Goal: Communication & Community: Answer question/provide support

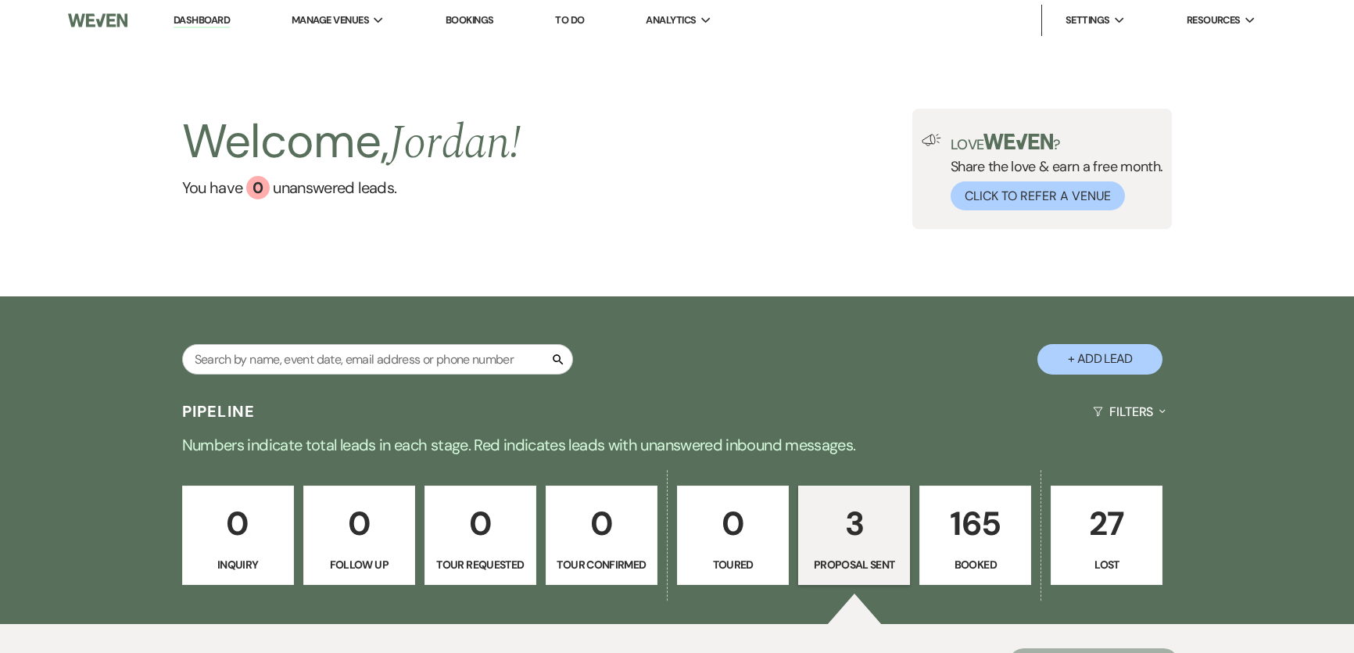
select select "6"
click at [280, 353] on input "text" at bounding box center [377, 359] width 391 height 30
type input "[PERSON_NAME]"
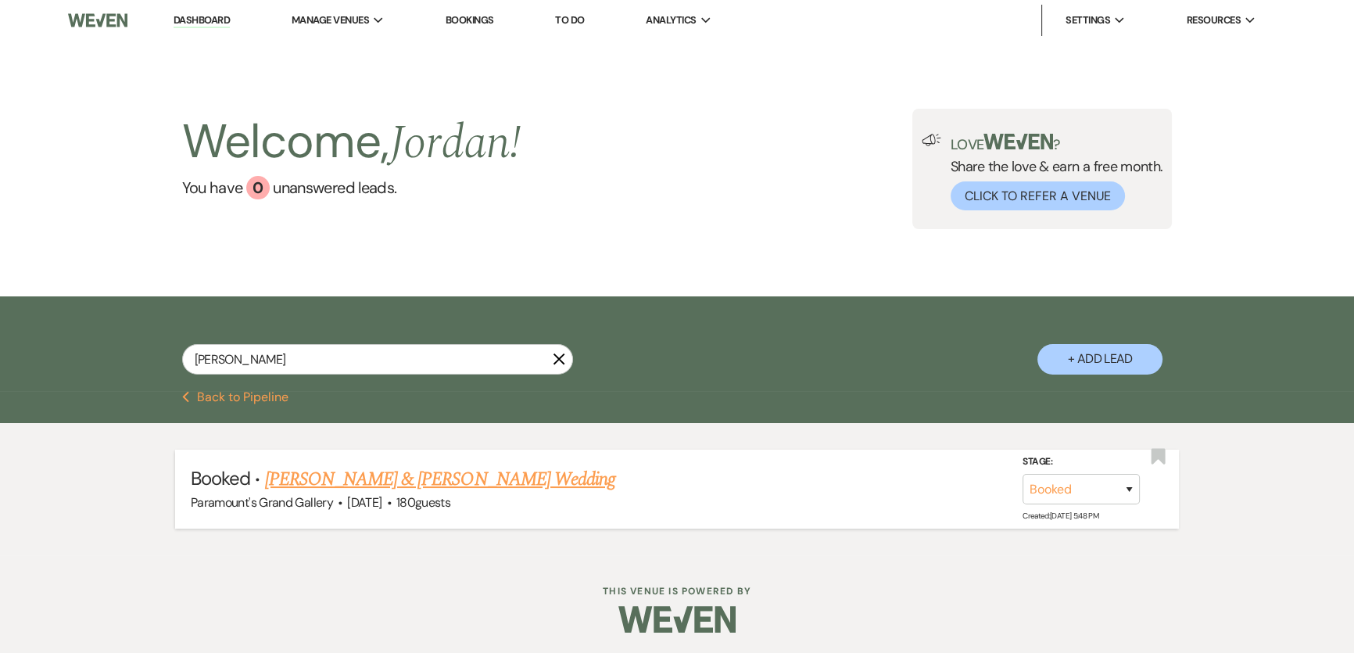
click at [514, 468] on link "Myah Sauer & James Mitchell's Wedding" at bounding box center [440, 479] width 350 height 28
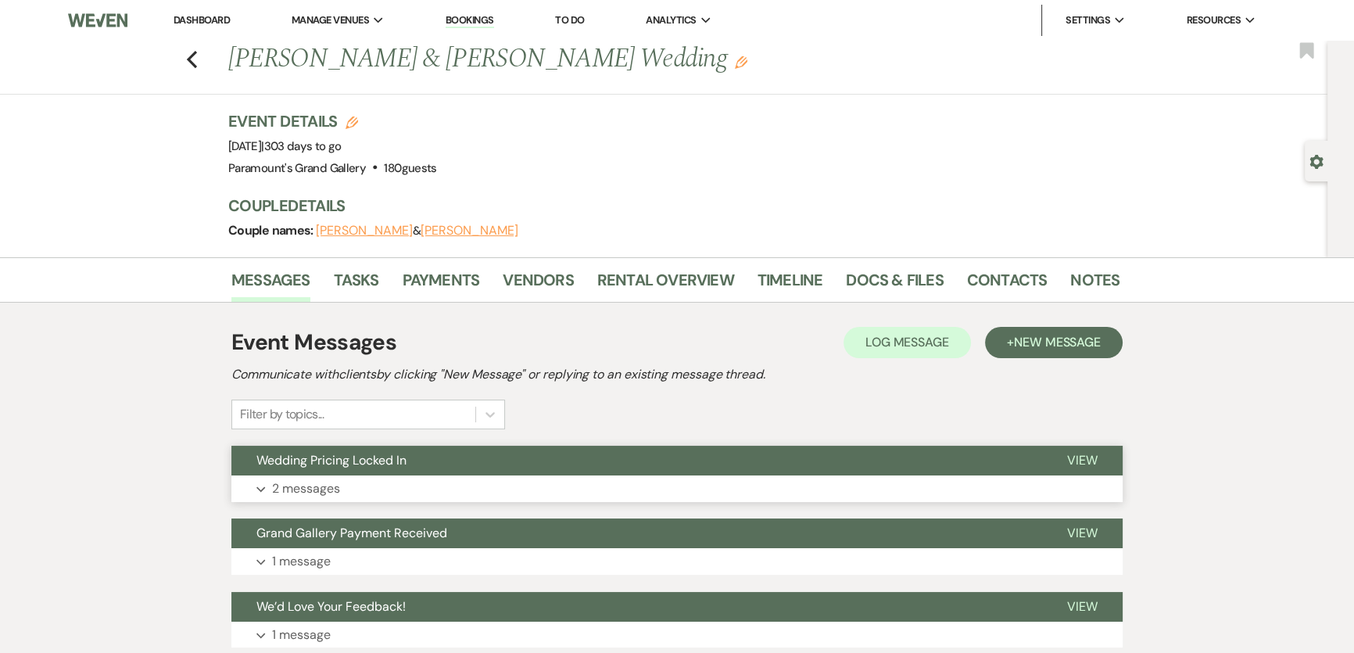
click at [478, 474] on button "Wedding Pricing Locked In" at bounding box center [636, 461] width 811 height 30
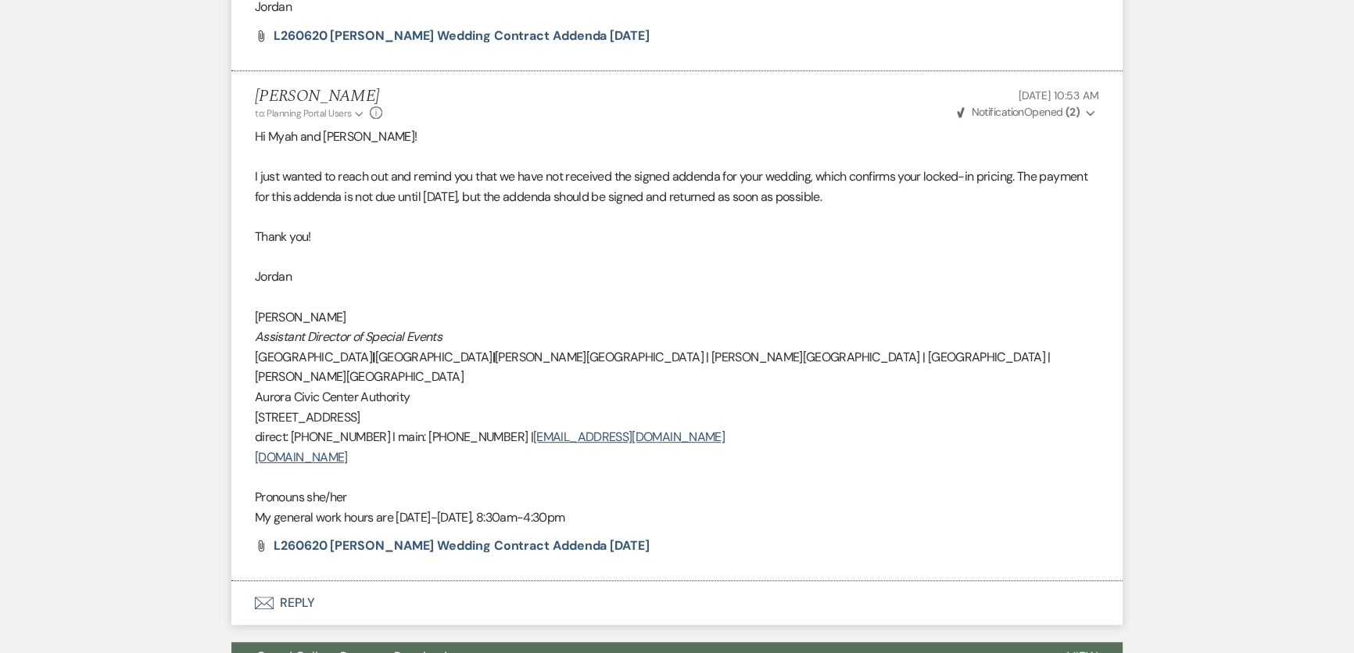
scroll to position [1137, 0]
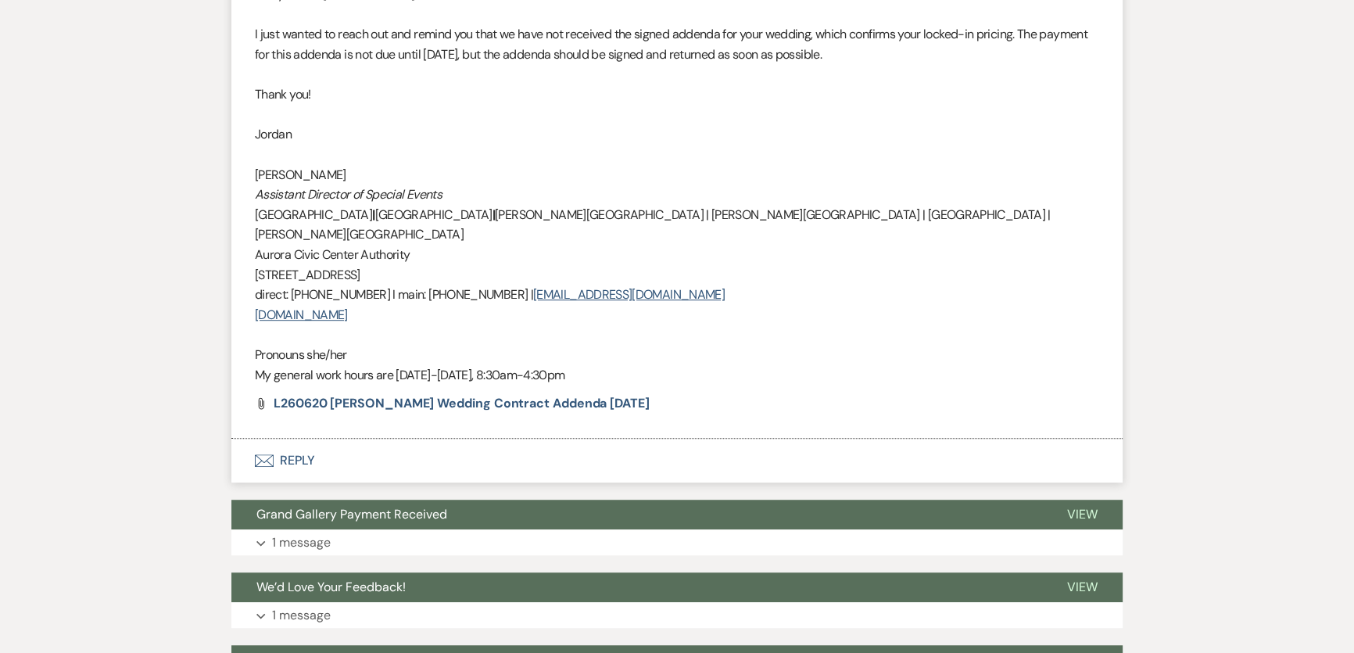
click at [443, 439] on button "Envelope Reply" at bounding box center [676, 461] width 891 height 44
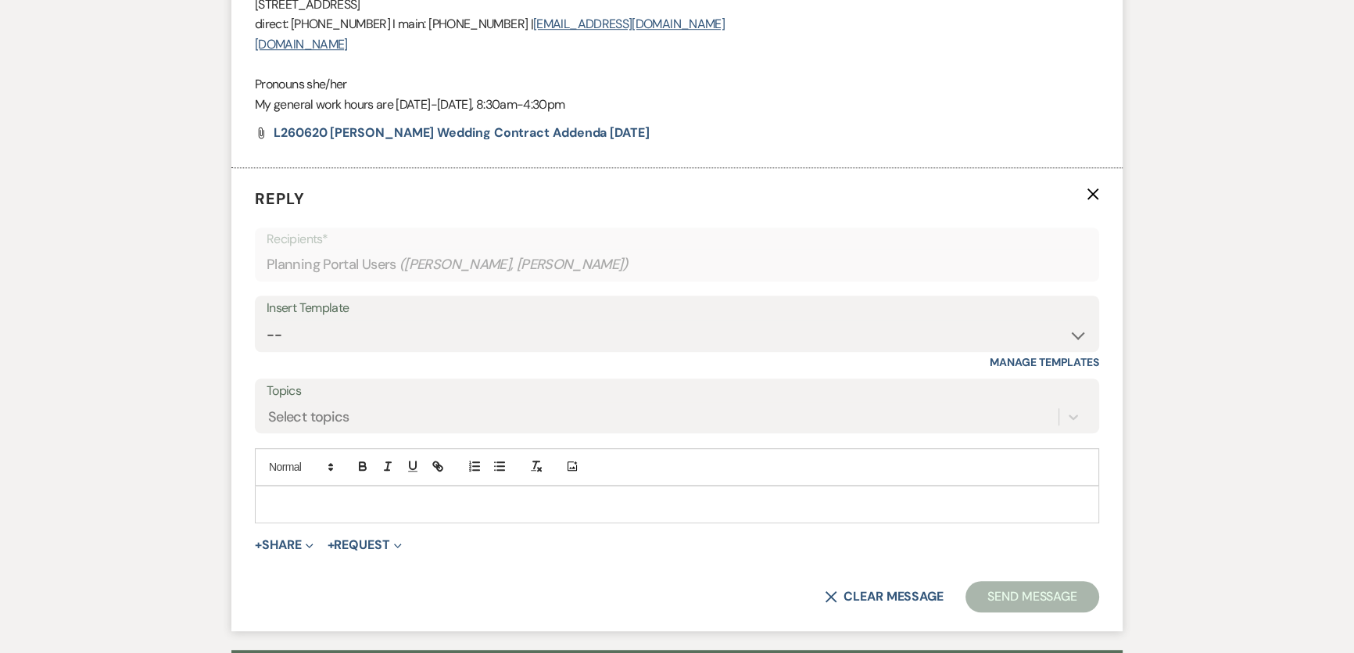
scroll to position [1418, 0]
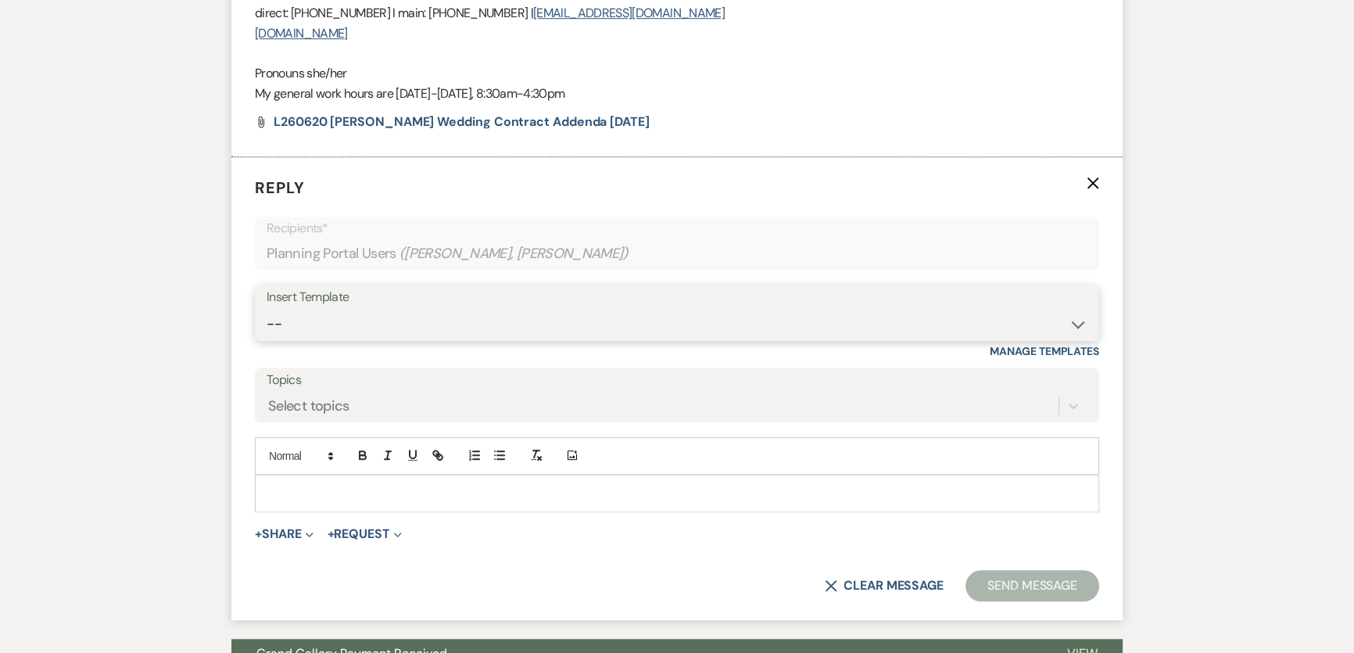
click at [379, 309] on select "-- Weven Planning Portal Introduction (Booked Events) 6 Month Consultation 9 Mo…" at bounding box center [677, 324] width 821 height 30
select select "1900"
click at [267, 309] on select "-- Weven Planning Portal Introduction (Booked Events) 6 Month Consultation 9 Mo…" at bounding box center [677, 324] width 821 height 30
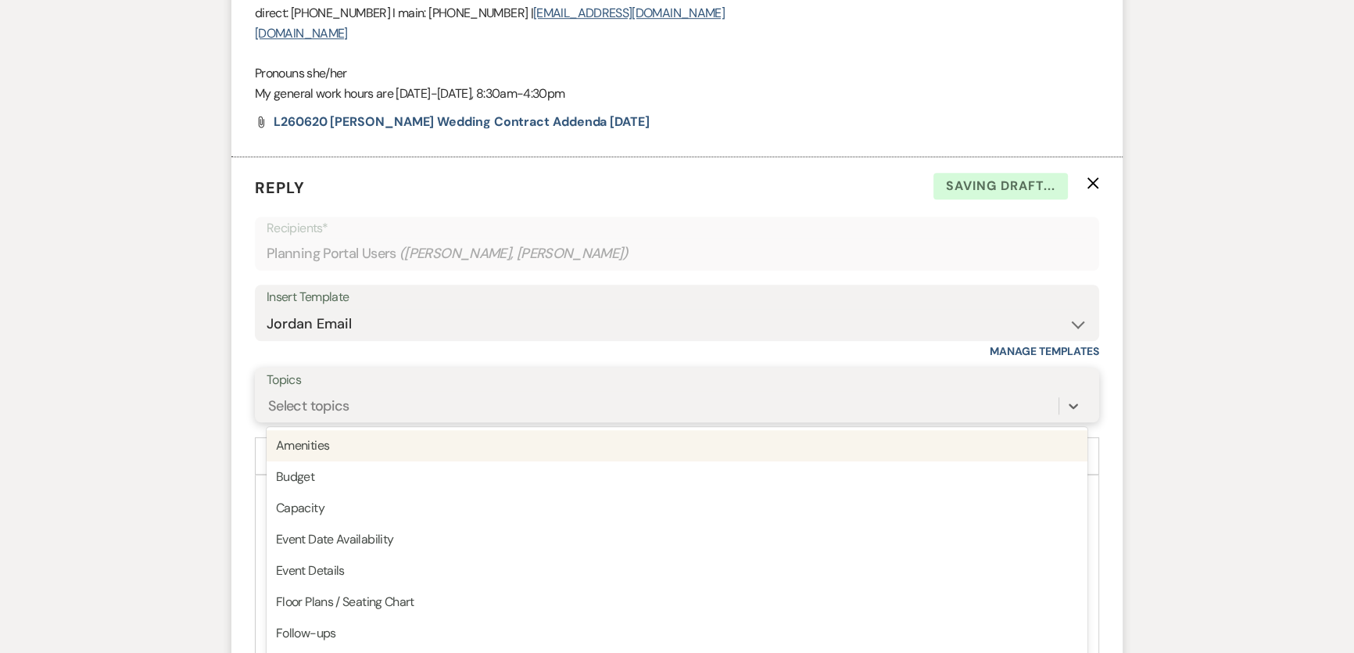
click at [313, 396] on div "Select topics" at bounding box center [308, 406] width 81 height 21
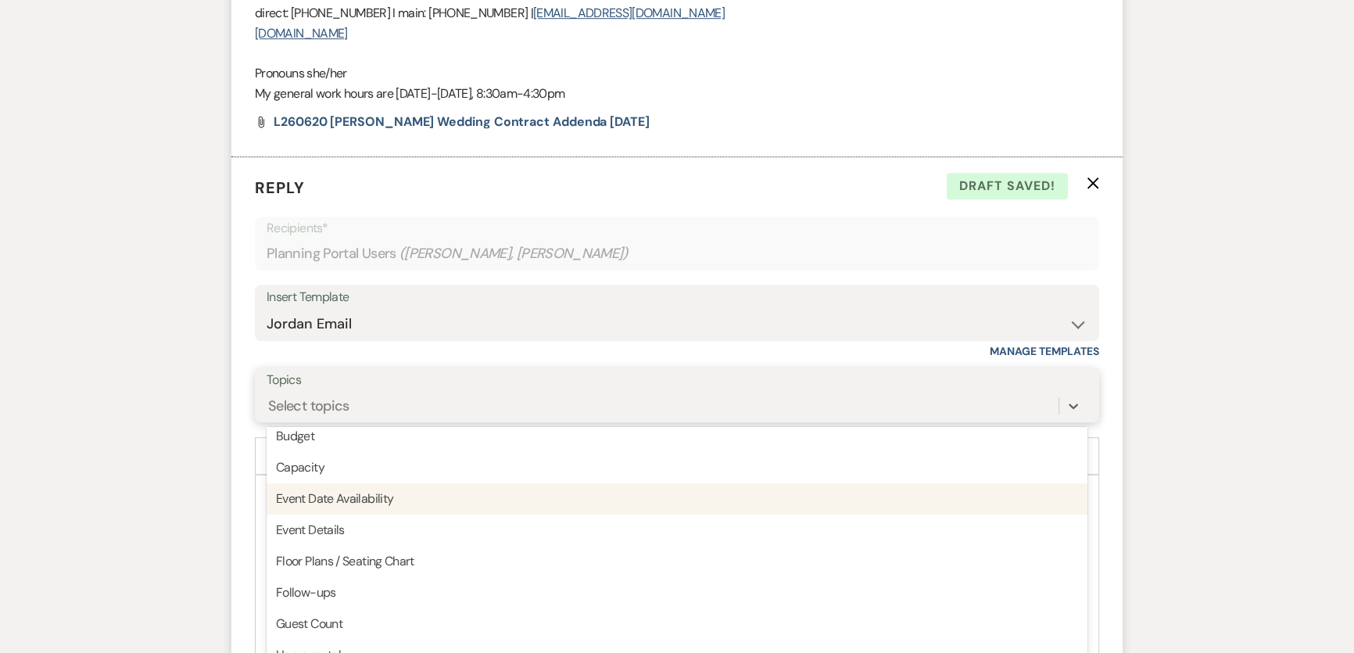
scroll to position [0, 0]
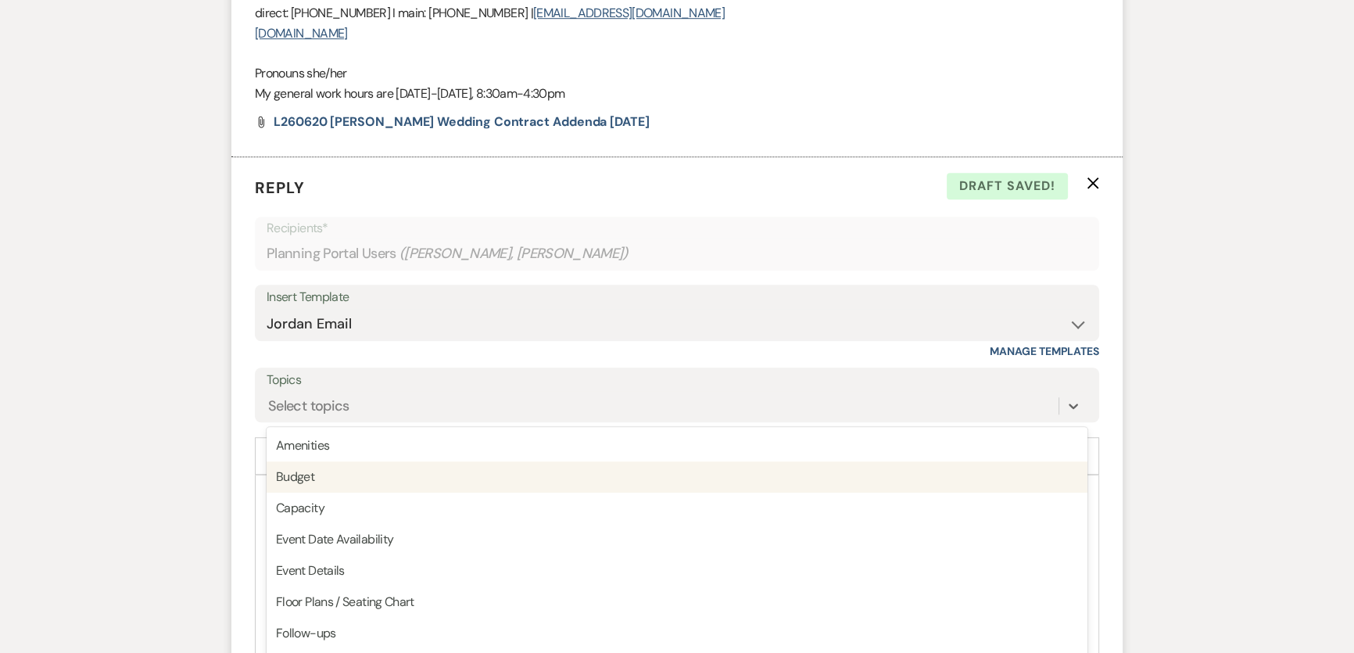
click at [173, 415] on div "Messages Tasks Payments Vendors Rental Overview Timeline Docs & Files Contacts …" at bounding box center [677, 157] width 1354 height 2637
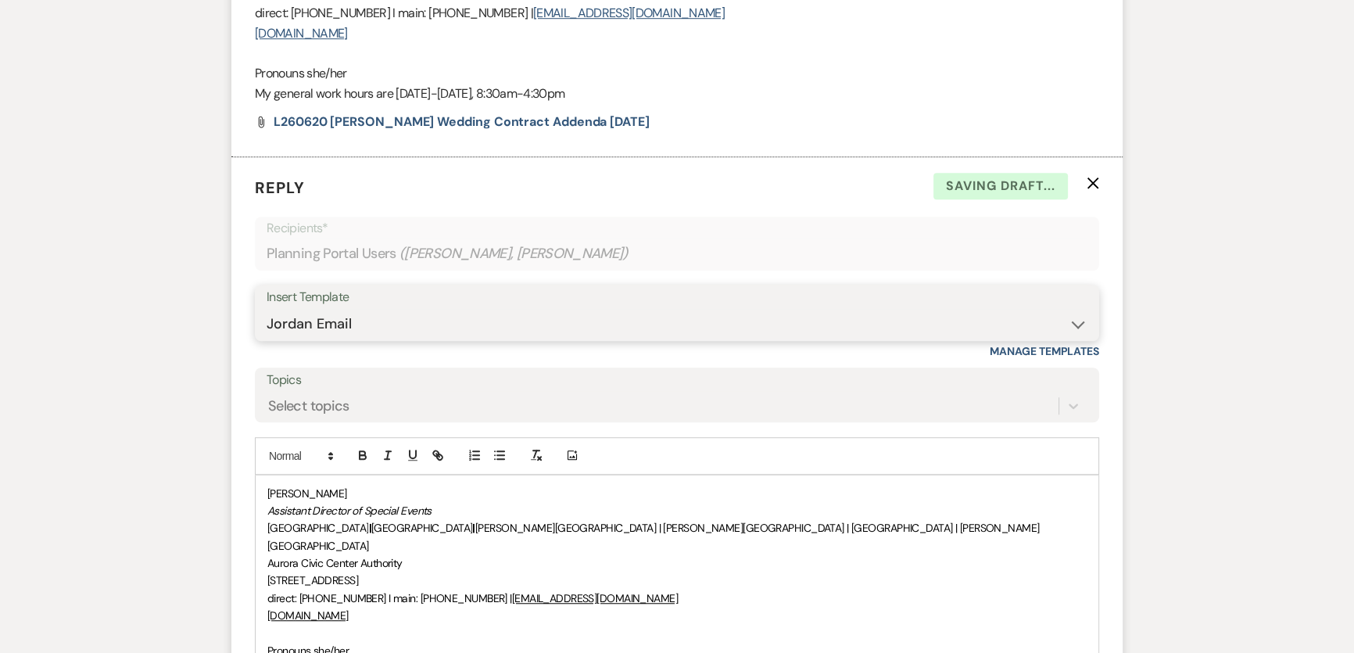
click at [310, 309] on select "-- Weven Planning Portal Introduction (Booked Events) 6 Month Consultation 9 Mo…" at bounding box center [677, 324] width 821 height 30
click at [188, 352] on div "Messages Tasks Payments Vendors Rental Overview Timeline Docs & Files Contacts …" at bounding box center [677, 157] width 1354 height 2637
click at [257, 475] on div "Jordan Scherpe-Lencioni Assistant Director of Special Events Paramount Theatre …" at bounding box center [677, 580] width 843 height 211
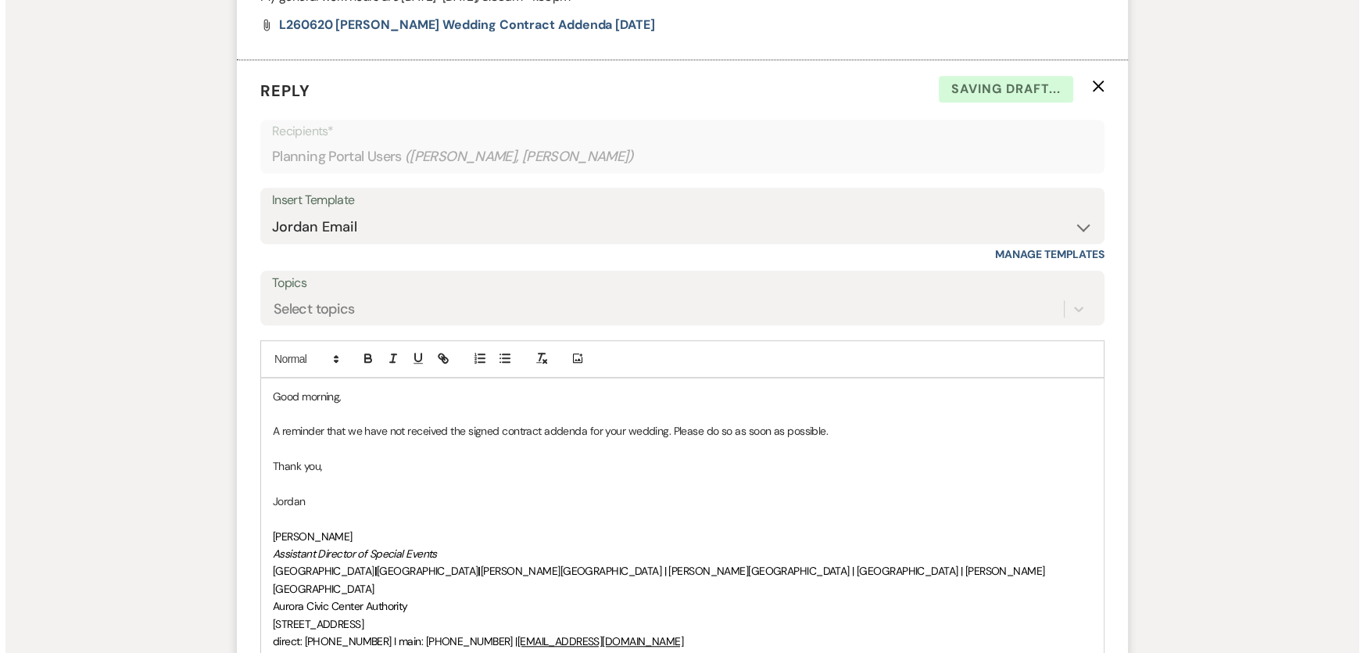
scroll to position [1703, 0]
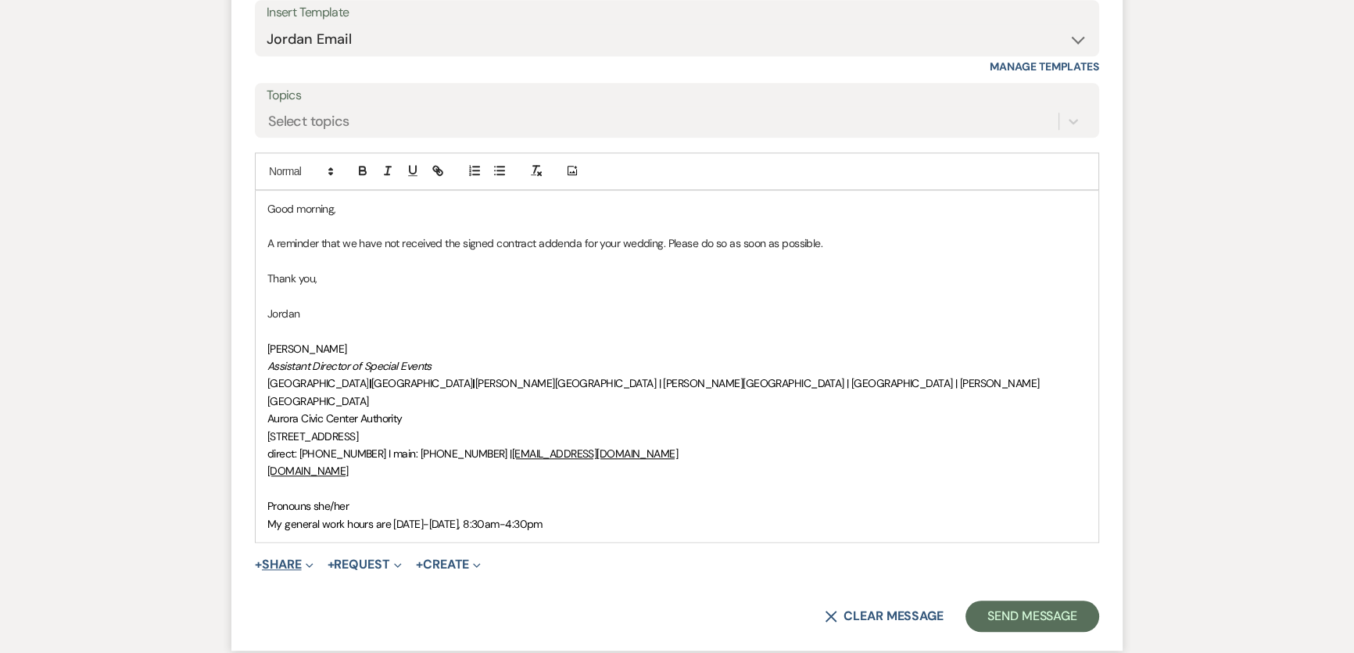
click at [297, 558] on button "+ Share Expand" at bounding box center [284, 564] width 59 height 13
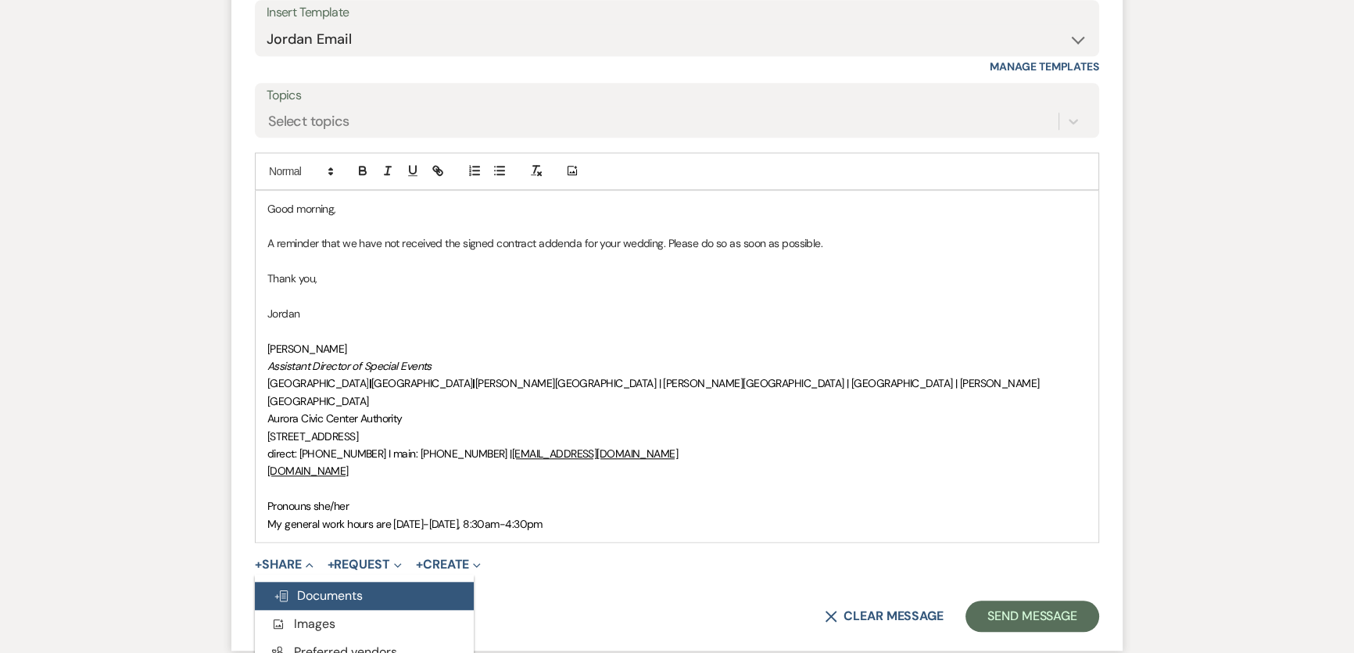
click at [326, 587] on span "Doc Upload Documents" at bounding box center [318, 595] width 89 height 16
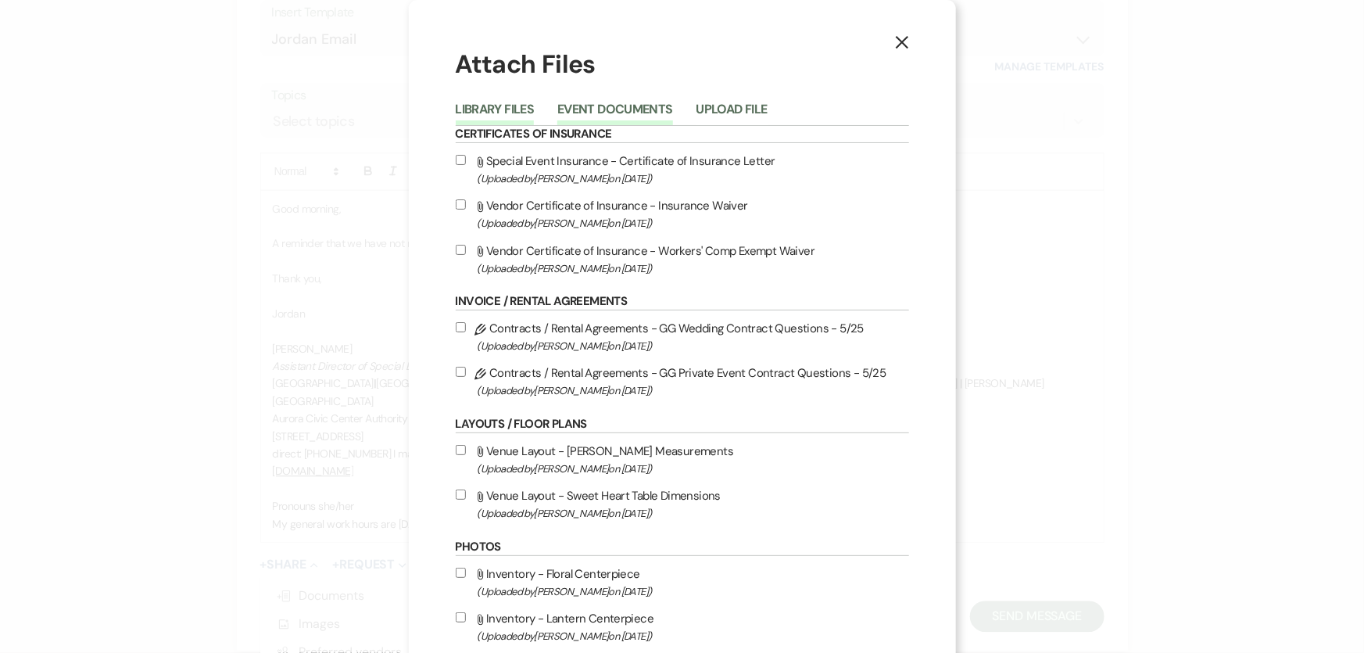
click at [620, 117] on button "Event Documents" at bounding box center [614, 114] width 115 height 22
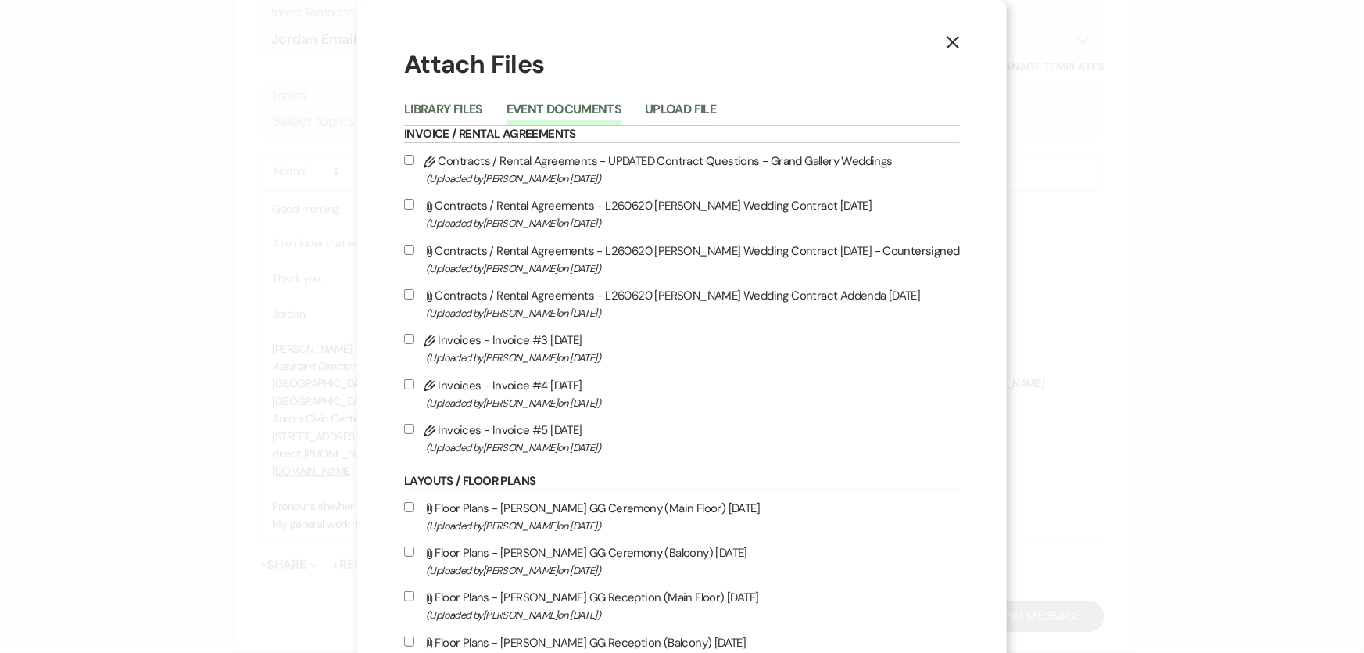
click at [759, 298] on label "Attach File Contracts / Rental Agreements - L260620 Sauer-Mitchell Wedding Cont…" at bounding box center [682, 303] width 556 height 37
click at [414, 298] on input "Attach File Contracts / Rental Agreements - L260620 Sauer-Mitchell Wedding Cont…" at bounding box center [409, 294] width 10 height 10
checkbox input "true"
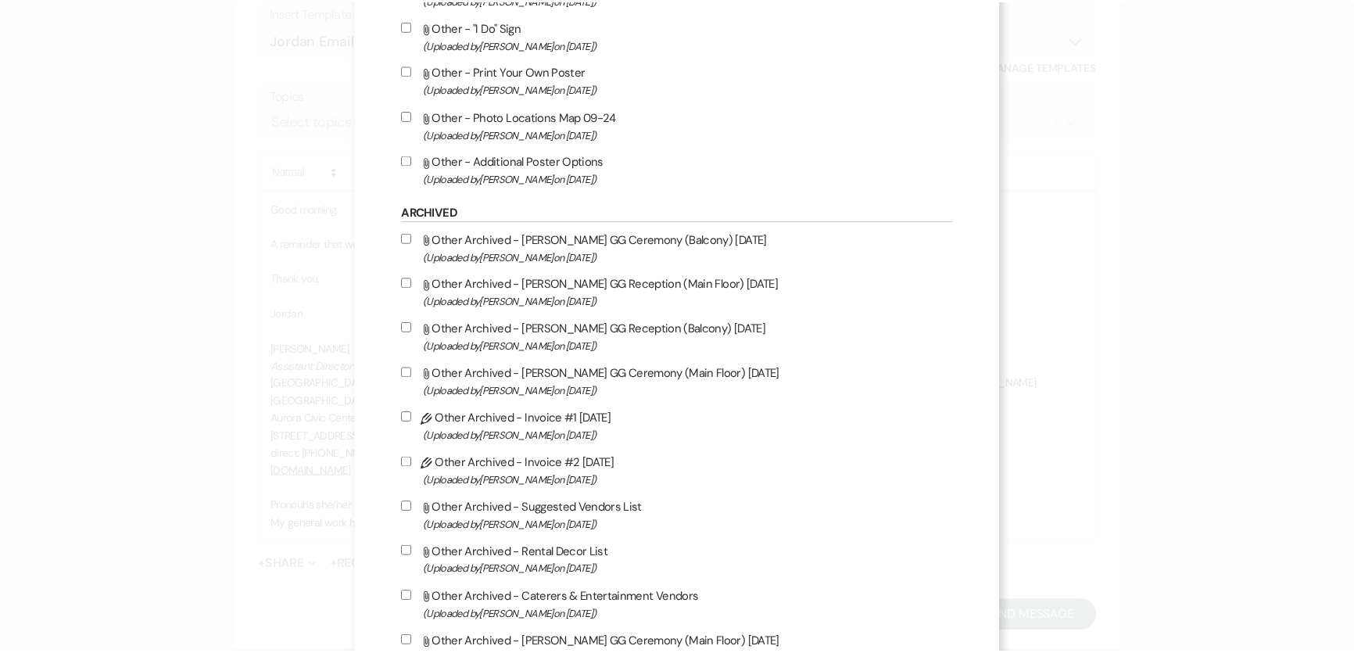
scroll to position [1457, 0]
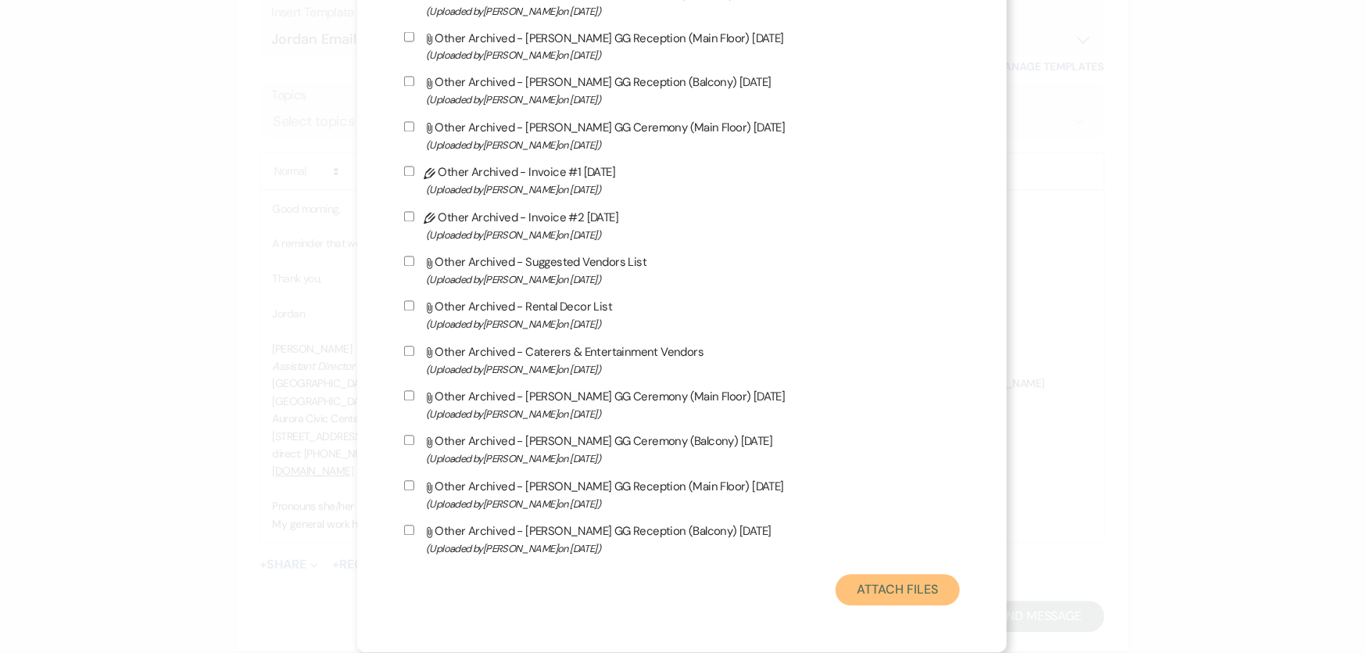
click at [884, 592] on button "Attach Files" at bounding box center [898, 590] width 124 height 31
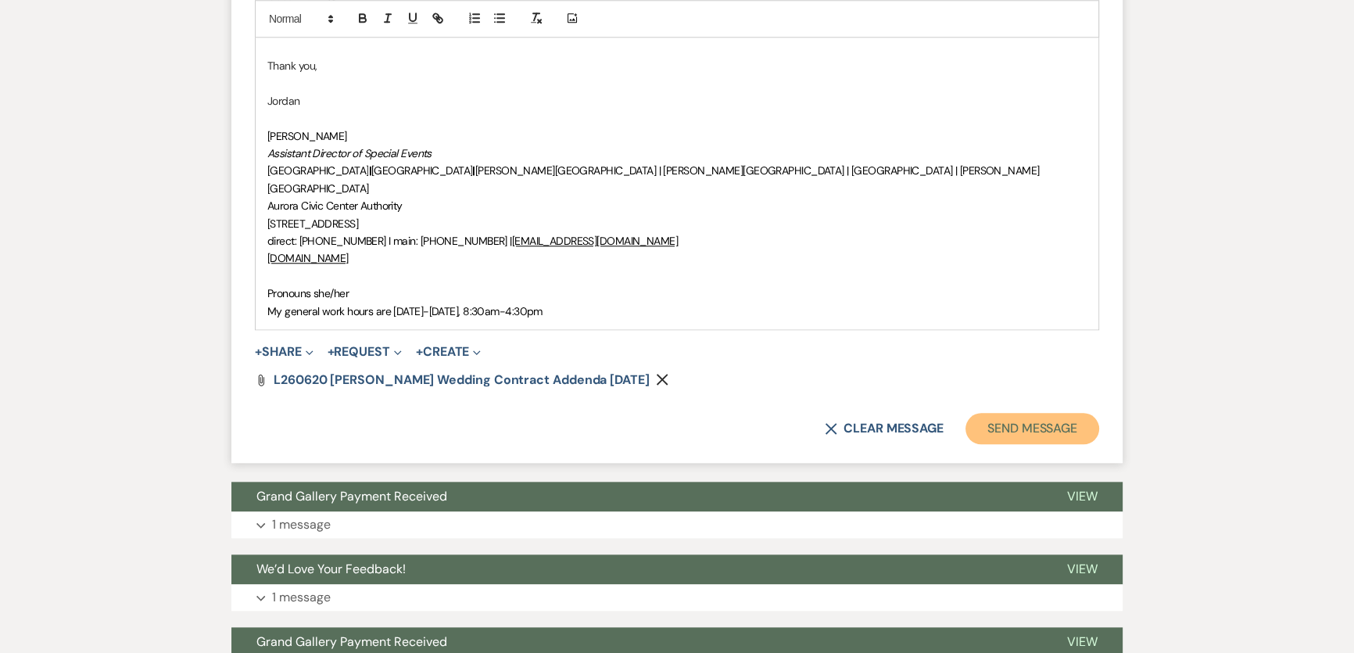
click at [1022, 413] on button "Send Message" at bounding box center [1032, 428] width 134 height 31
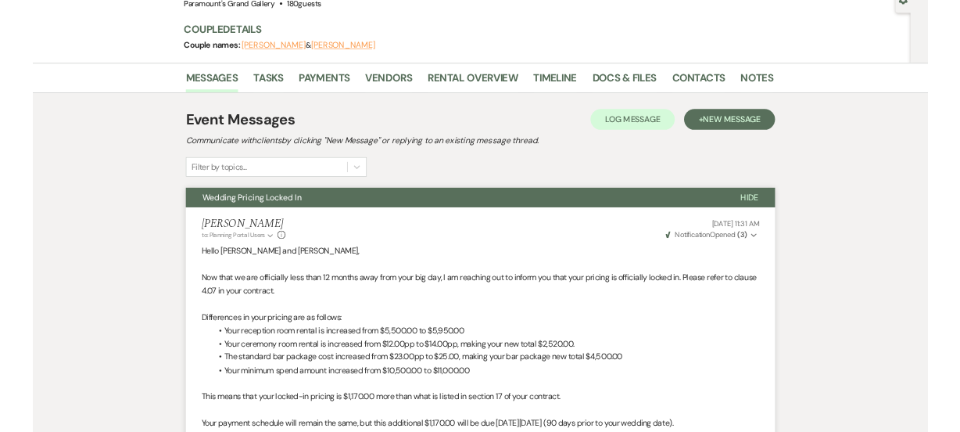
scroll to position [0, 0]
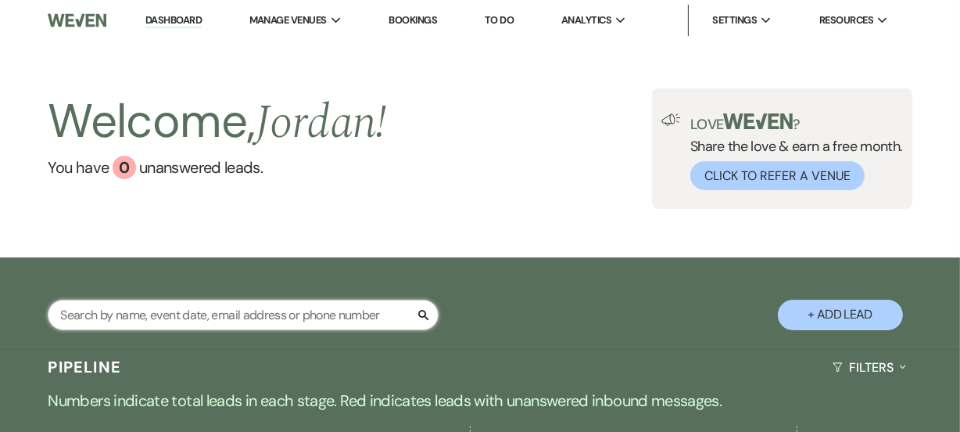
click at [304, 320] on input "text" at bounding box center [243, 314] width 391 height 30
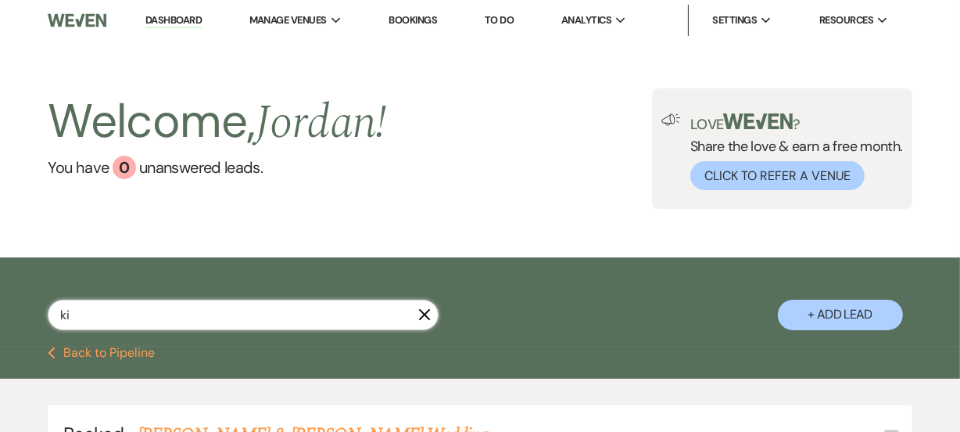
type input "k"
select select "8"
select select "7"
select select "8"
select select "11"
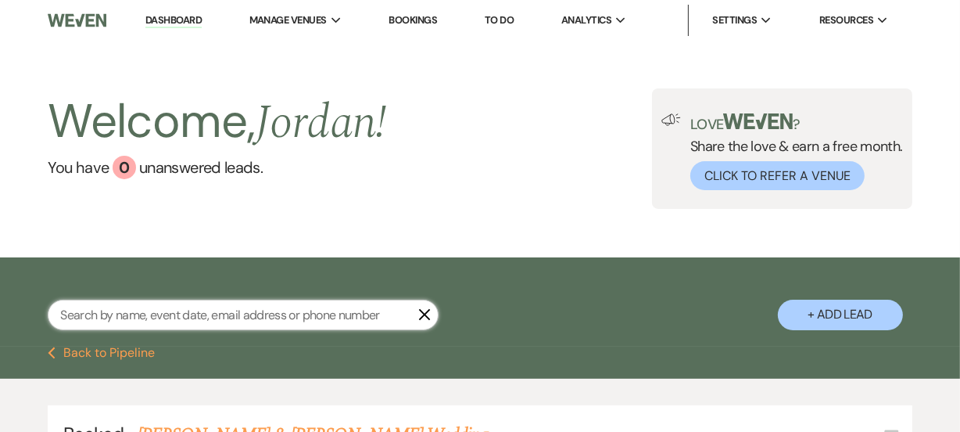
select select "8"
select select "4"
select select "8"
select select "2"
select select "8"
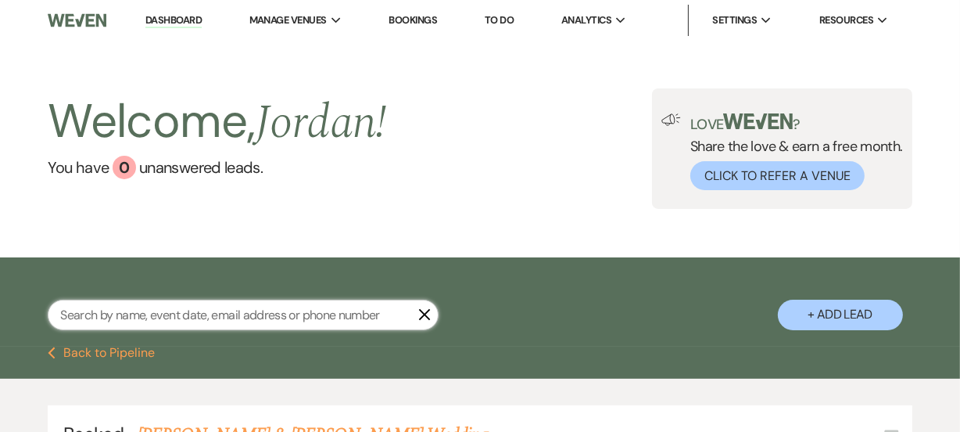
select select "2"
type input "nik"
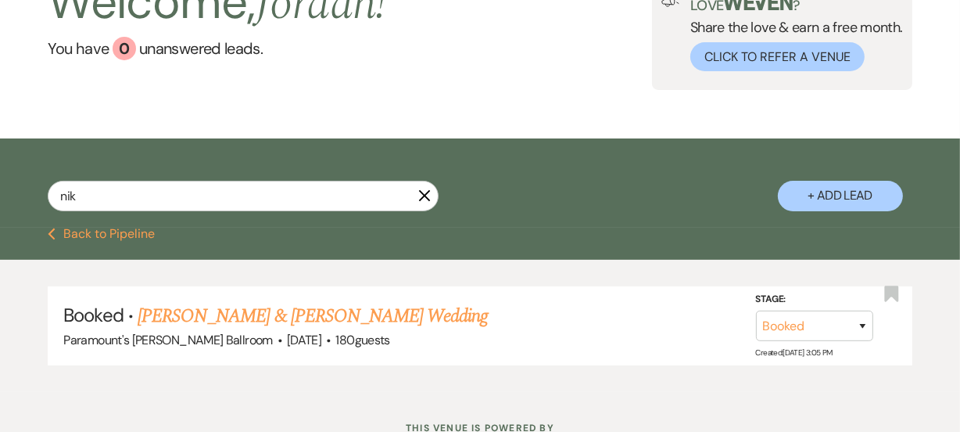
scroll to position [141, 0]
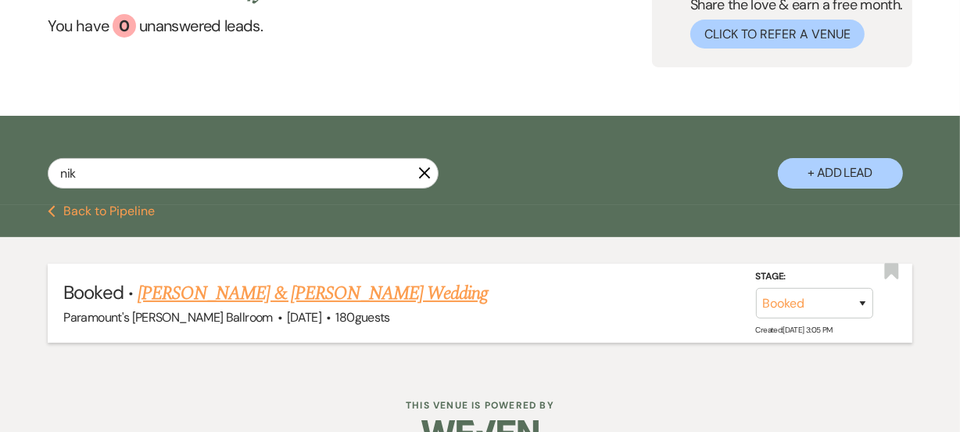
click at [417, 287] on link "Claire Boyer & Nikhil Chintalapudi's Wedding" at bounding box center [313, 293] width 350 height 28
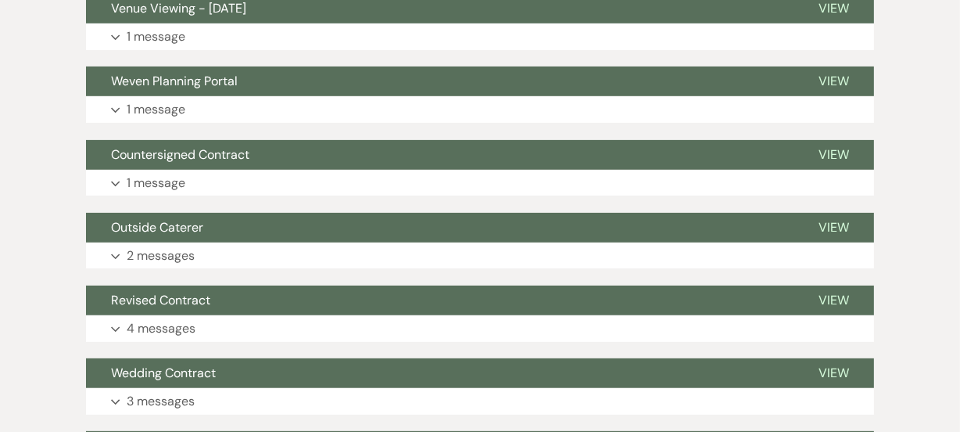
scroll to position [454, 0]
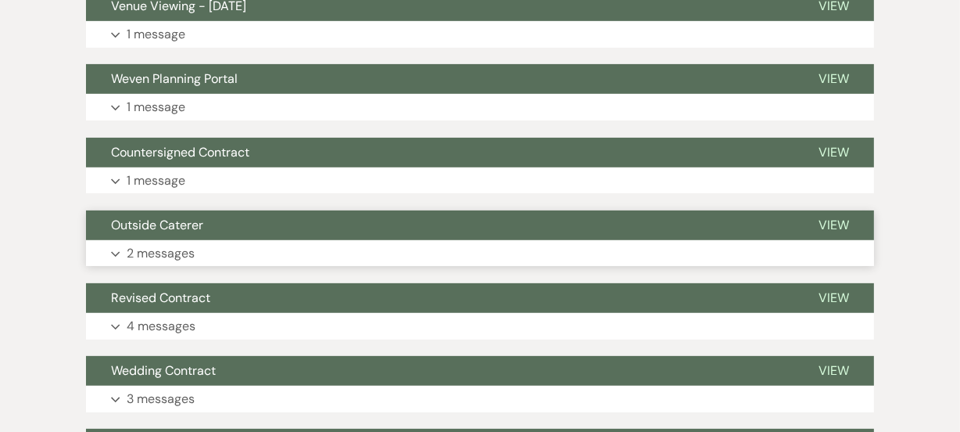
click at [188, 248] on p "2 messages" at bounding box center [161, 253] width 68 height 20
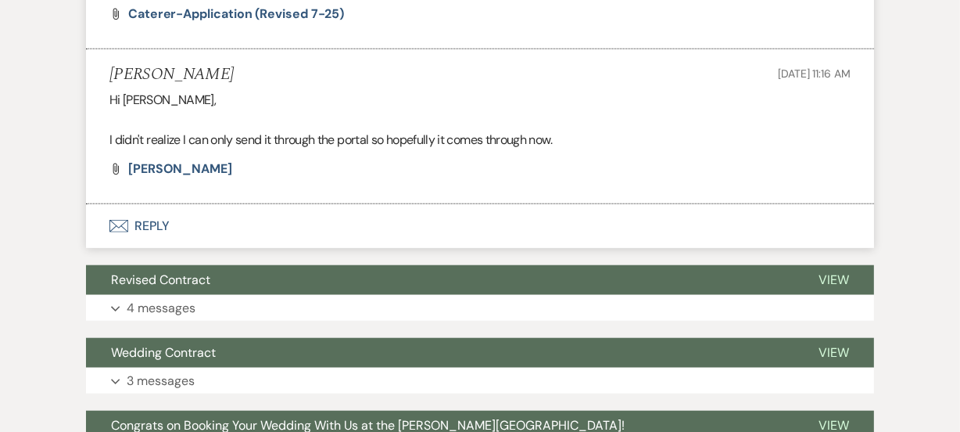
scroll to position [1222, 0]
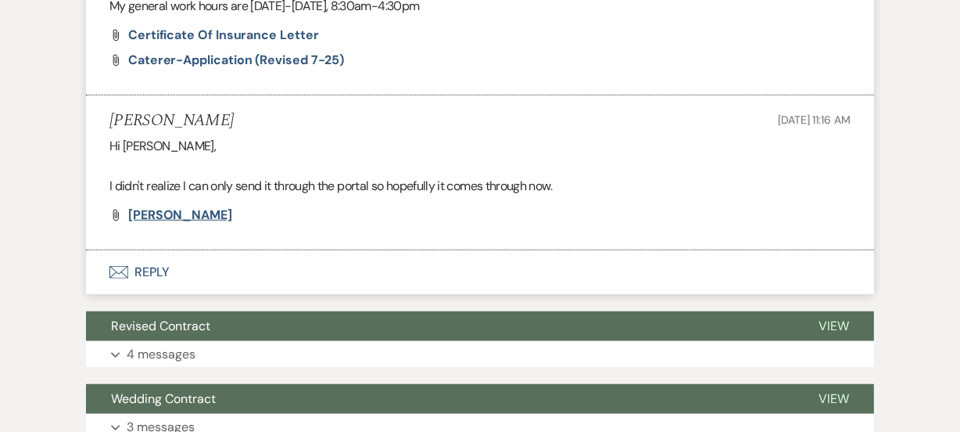
click at [159, 206] on span "Claire Boyer" at bounding box center [180, 214] width 104 height 16
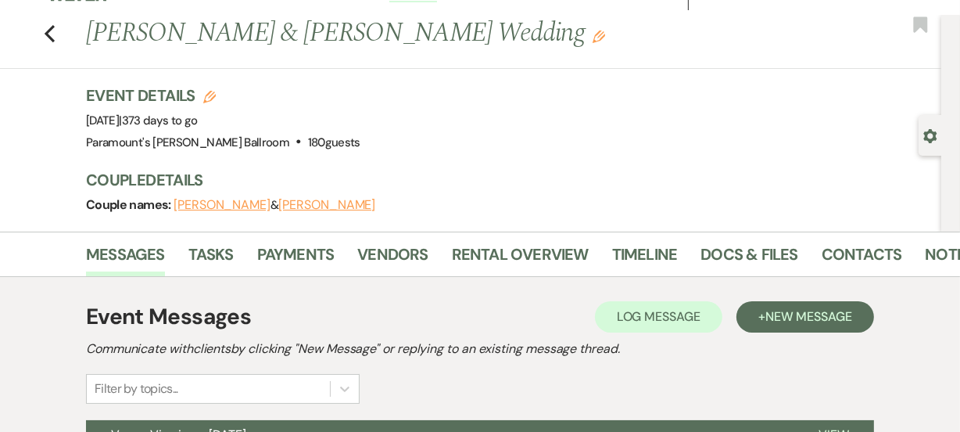
scroll to position [28, 0]
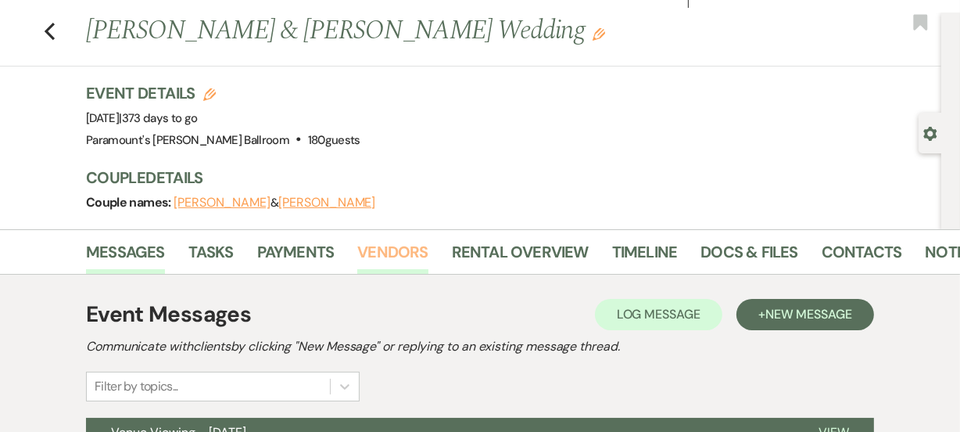
click at [378, 261] on link "Vendors" at bounding box center [392, 256] width 70 height 34
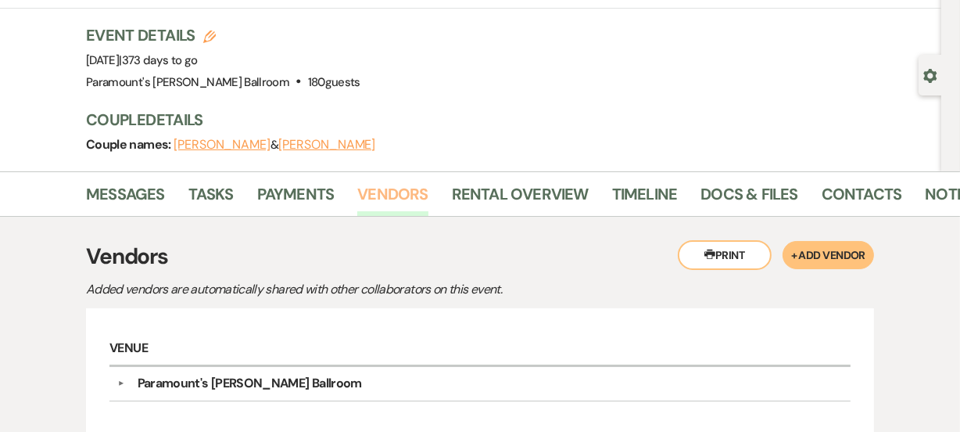
scroll to position [64, 0]
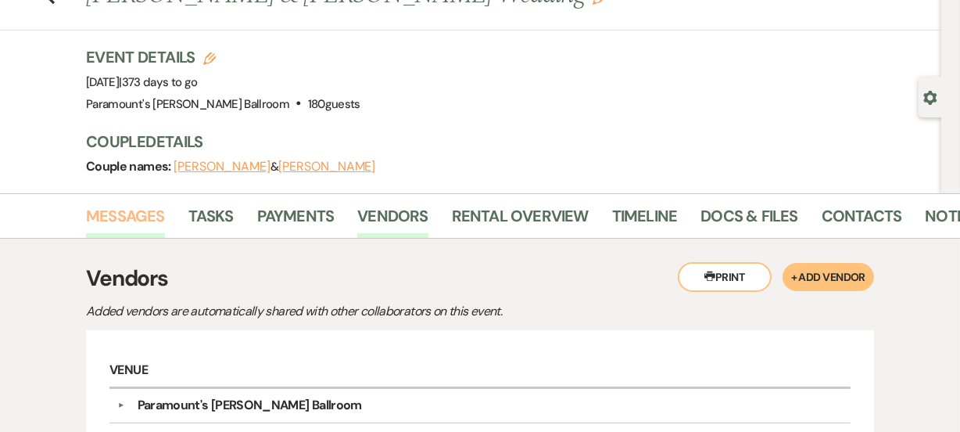
click at [131, 220] on link "Messages" at bounding box center [125, 220] width 79 height 34
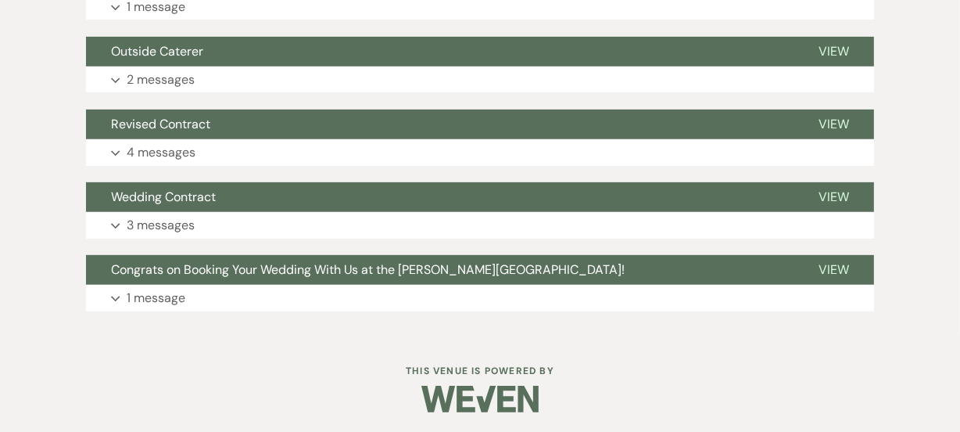
scroll to position [631, 0]
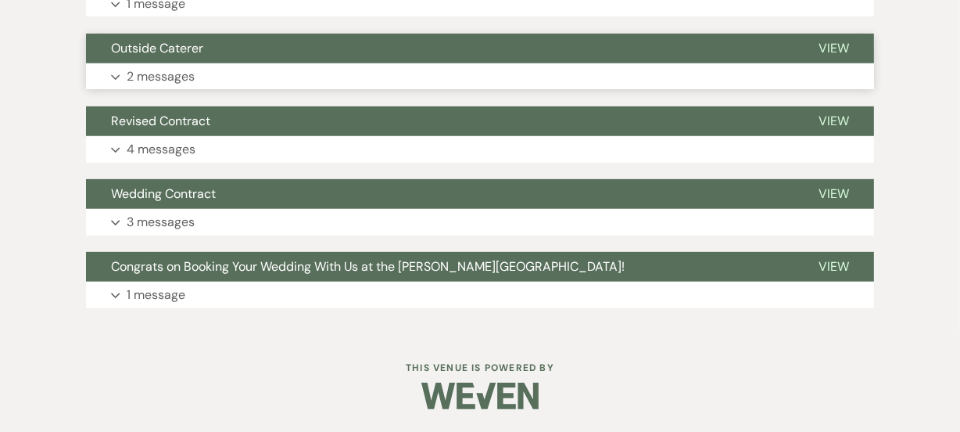
click at [229, 62] on button "Outside Caterer" at bounding box center [439, 49] width 707 height 30
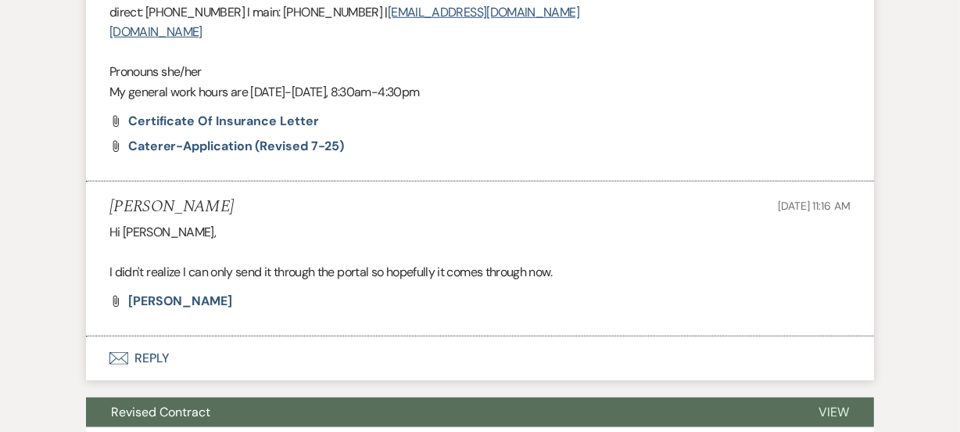
scroll to position [1184, 0]
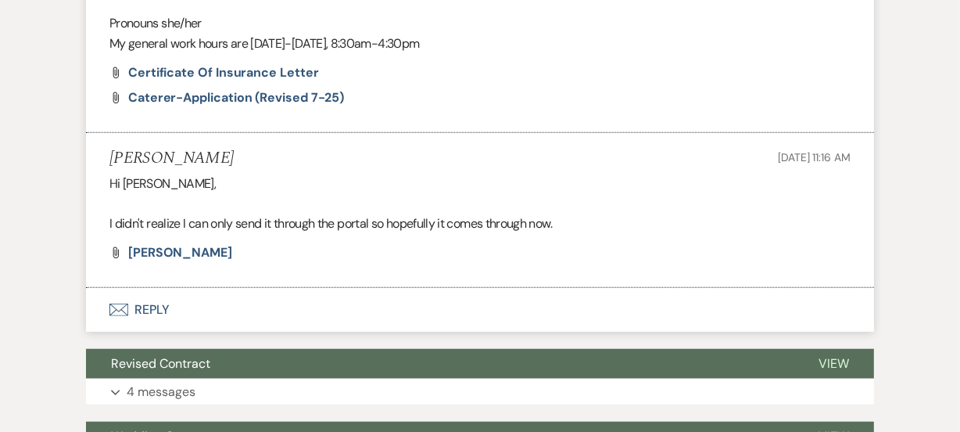
click at [678, 290] on button "Envelope Reply" at bounding box center [480, 310] width 788 height 44
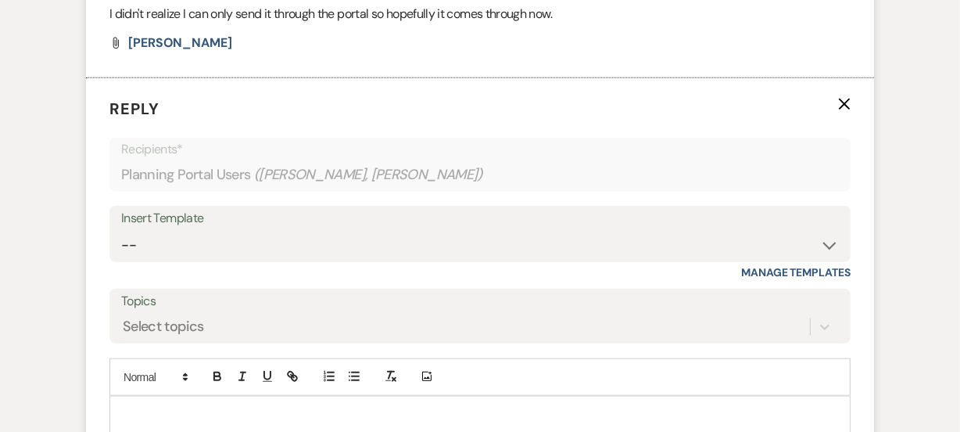
scroll to position [1397, 0]
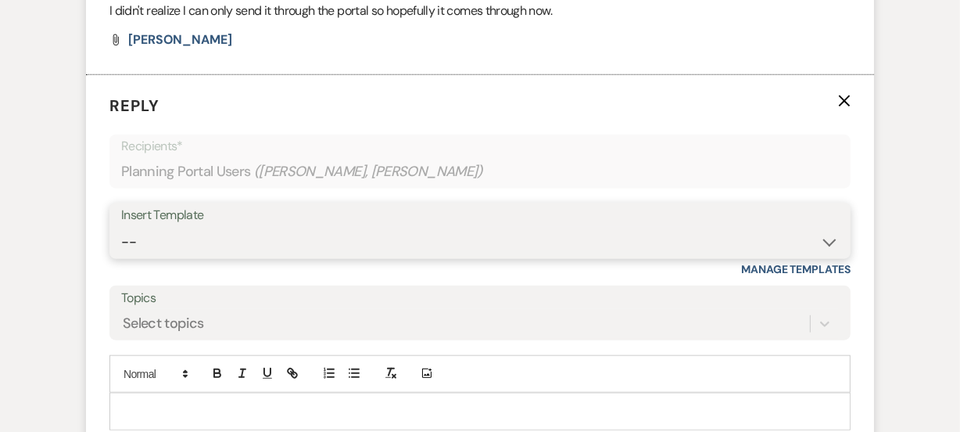
click at [214, 233] on select "-- Weven Planning Portal Introduction (Booked Events) 6 Month Consultation 9 Mo…" at bounding box center [480, 242] width 718 height 30
select select "1491"
click at [121, 227] on select "-- Weven Planning Portal Introduction (Booked Events) 6 Month Consultation 9 Mo…" at bounding box center [480, 242] width 718 height 30
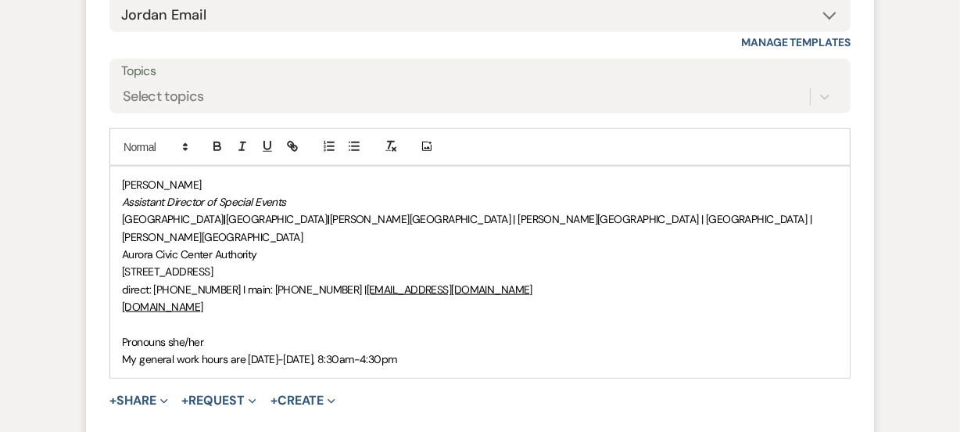
scroll to position [1624, 0]
click at [122, 177] on span "Jordan Scherpe-Lencioni" at bounding box center [162, 184] width 80 height 14
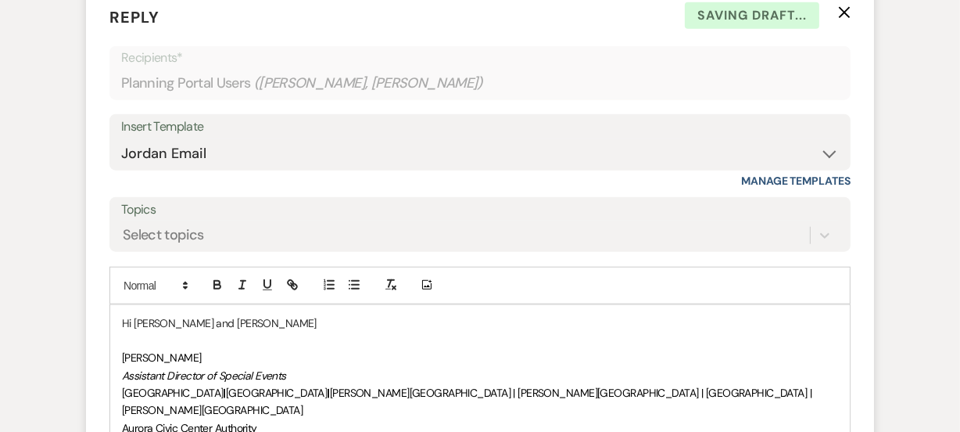
scroll to position [1482, 0]
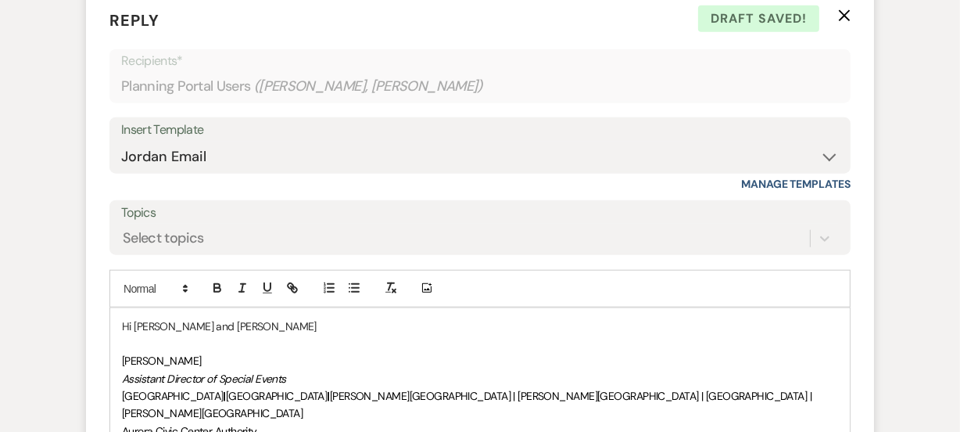
click at [236, 335] on p at bounding box center [480, 343] width 716 height 17
click at [245, 317] on p "Hi Claire and Nik" at bounding box center [480, 325] width 716 height 17
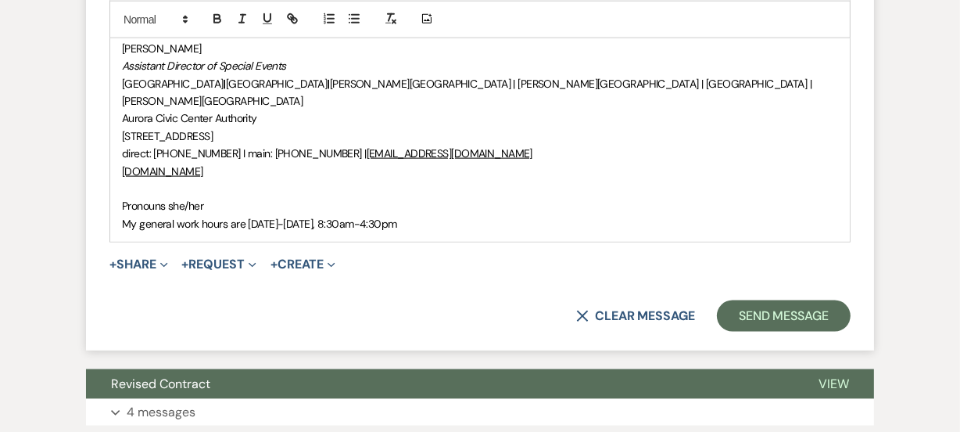
scroll to position [1956, 0]
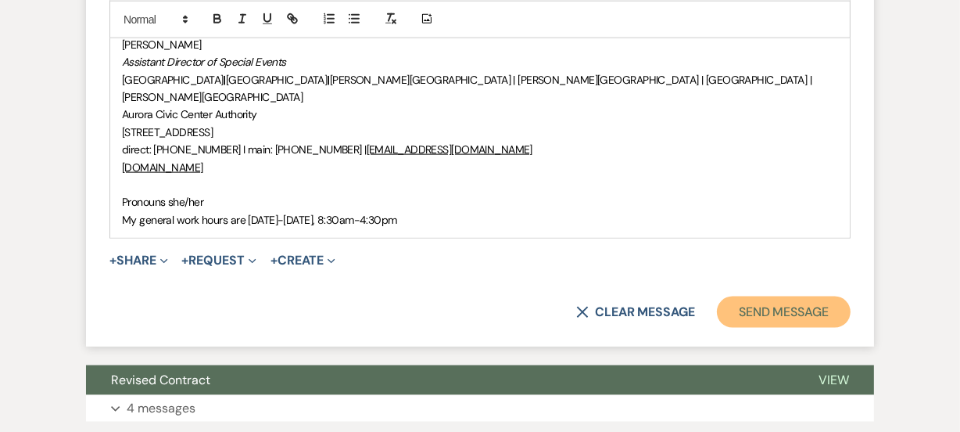
click at [744, 296] on button "Send Message" at bounding box center [784, 311] width 134 height 31
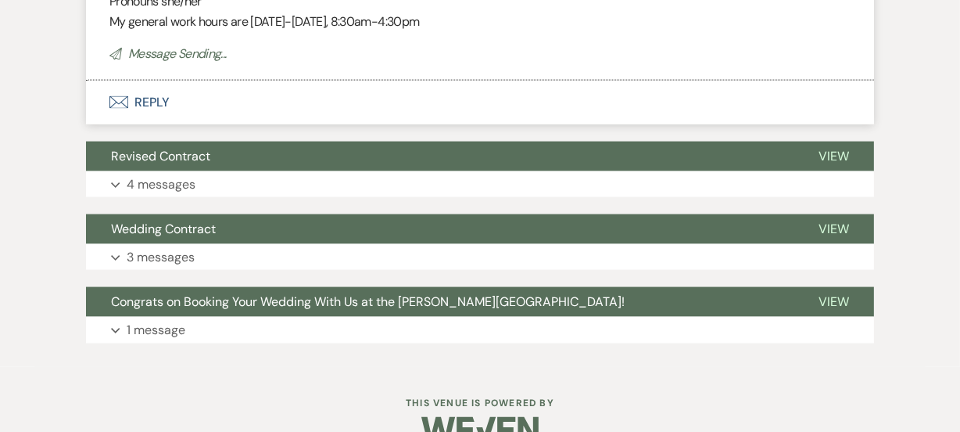
scroll to position [1950, 0]
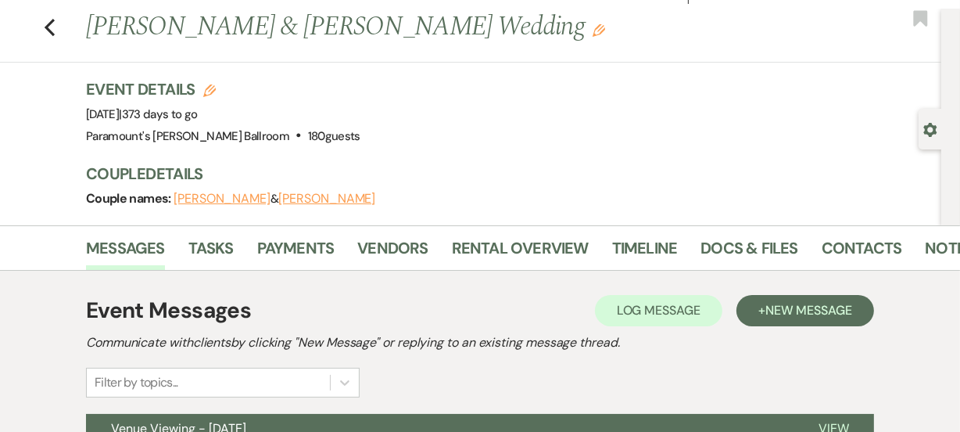
scroll to position [0, 0]
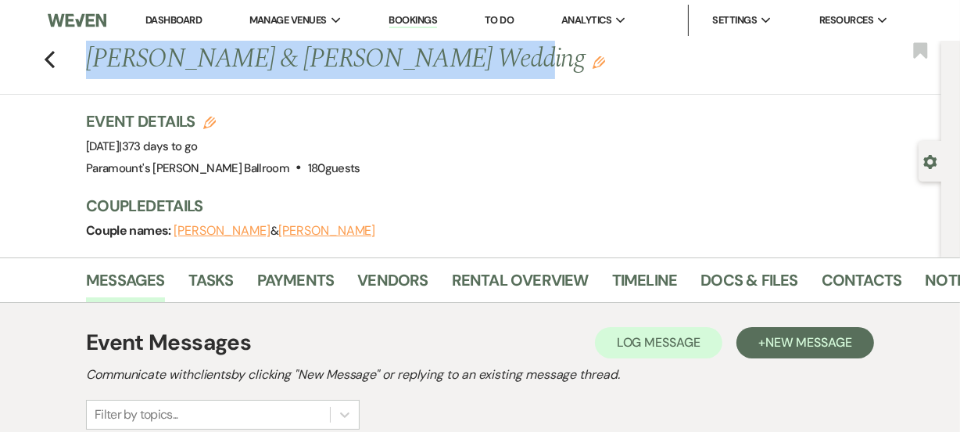
drag, startPoint x: 90, startPoint y: 49, endPoint x: 432, endPoint y: 59, distance: 341.7
click at [432, 59] on div "Previous Claire Boyer & Nikhil Chintalapudi's Wedding Edit" at bounding box center [509, 60] width 863 height 38
copy h1 "Claire Boyer & Nikhil Chintalapudi"
click at [55, 64] on use "button" at bounding box center [50, 59] width 10 height 17
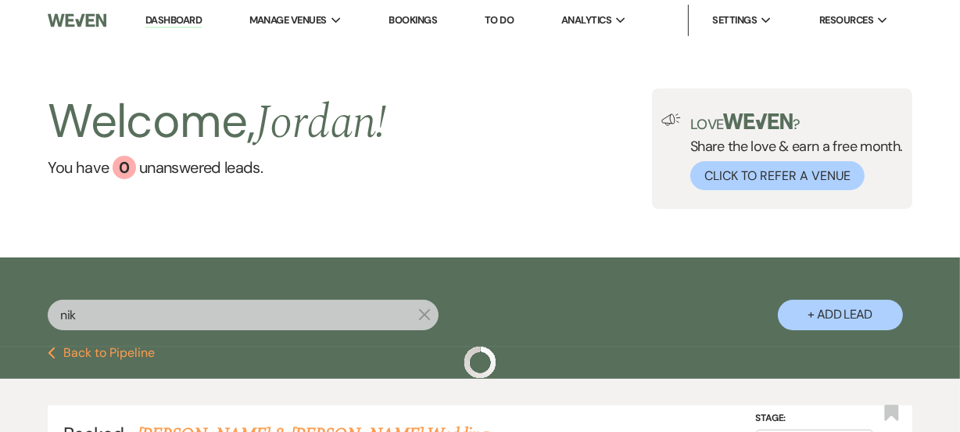
scroll to position [141, 0]
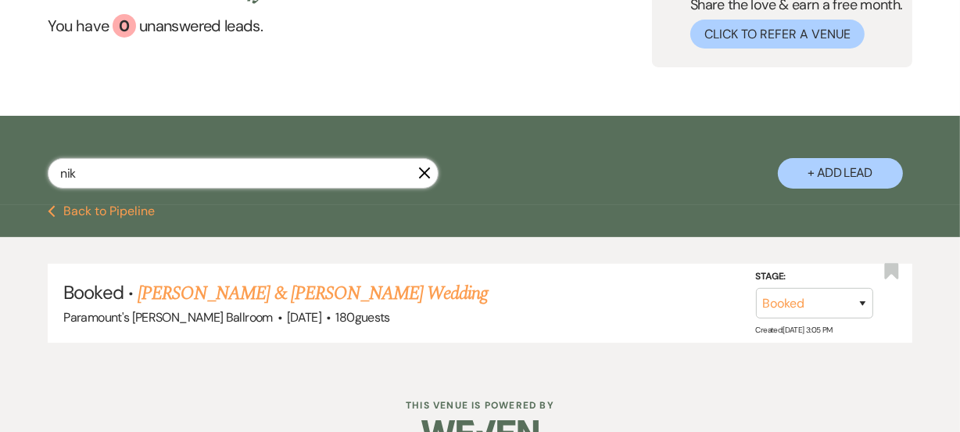
click at [251, 177] on input "nik" at bounding box center [243, 173] width 391 height 30
type input "n"
type input "merc"
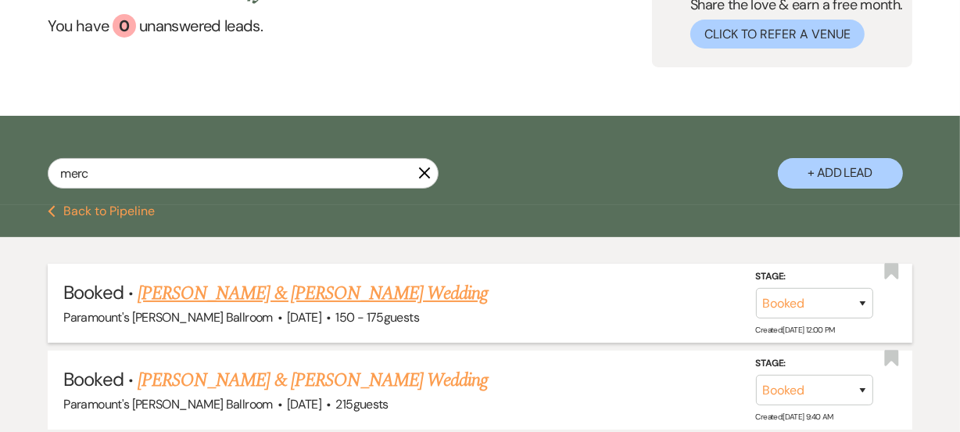
click at [218, 307] on div "Paramount's Meyer Ballroom · Sep 26, 2026 · 150 - 175 guests" at bounding box center [479, 317] width 833 height 20
click at [229, 299] on link "Mercedes Ballines & Jose Castillo's Wedding" at bounding box center [313, 293] width 350 height 28
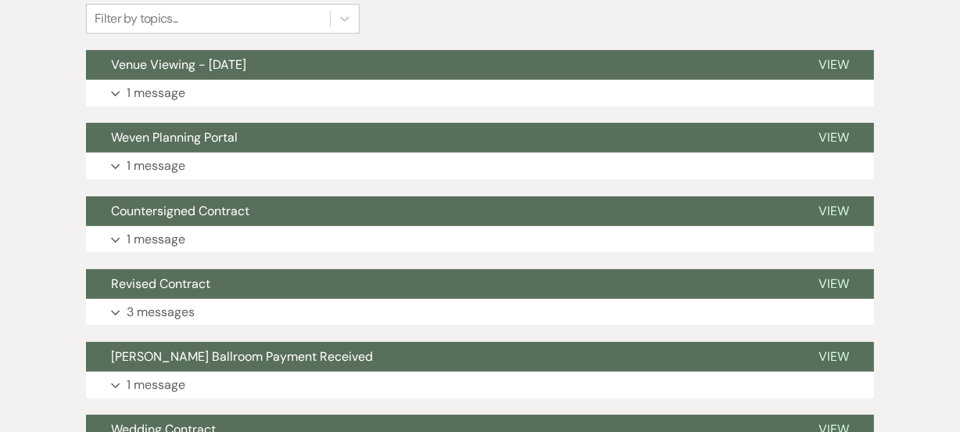
scroll to position [369, 0]
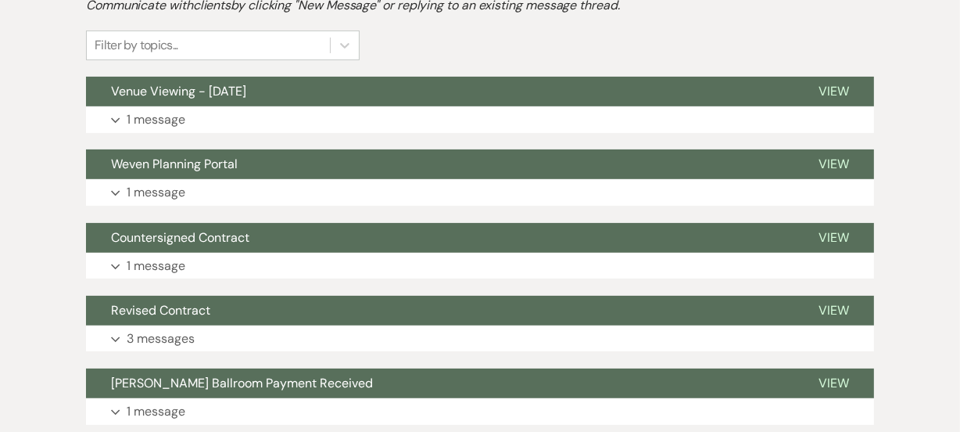
click at [0, 246] on div "Messages Tasks Payments Vendors Rental Overview Timeline Docs & Files Contacts …" at bounding box center [480, 240] width 960 height 705
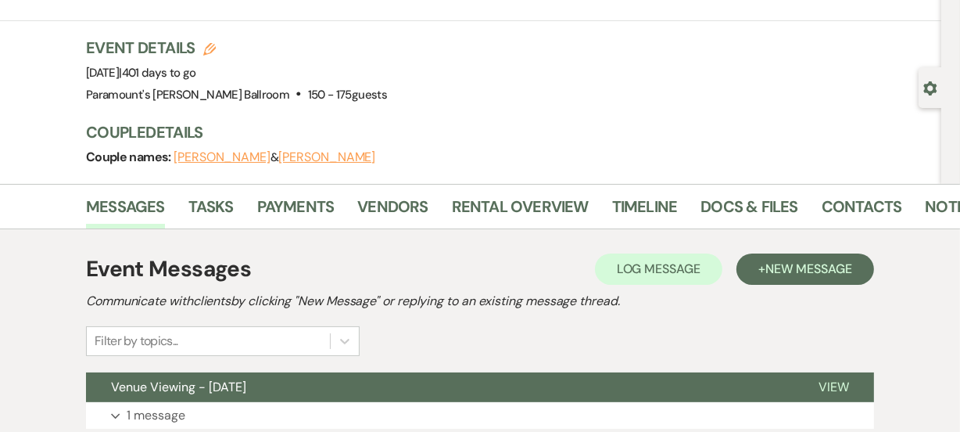
scroll to position [56, 0]
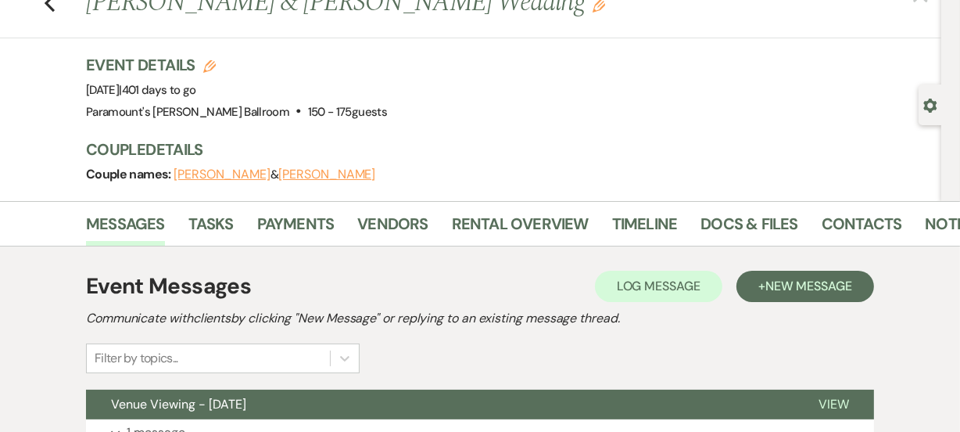
click at [482, 128] on div "Event Details Edit Event Date: Saturday, September 26th, 2026 | 401 days to go …" at bounding box center [513, 127] width 855 height 147
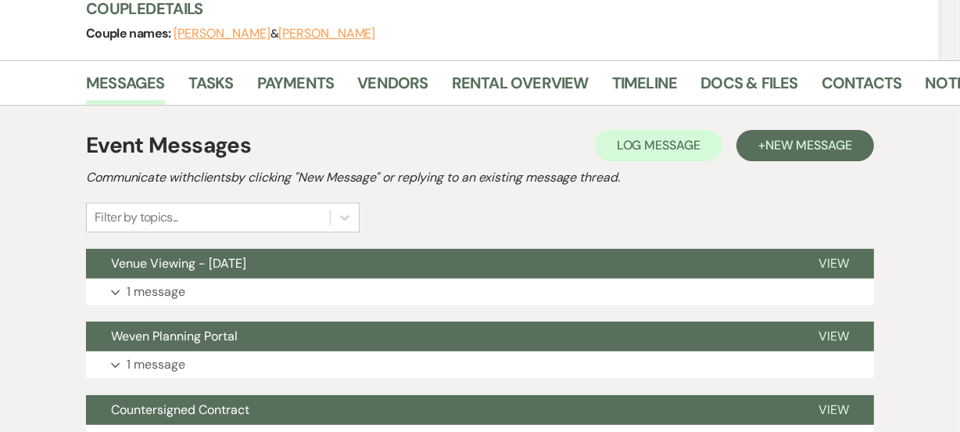
scroll to position [199, 0]
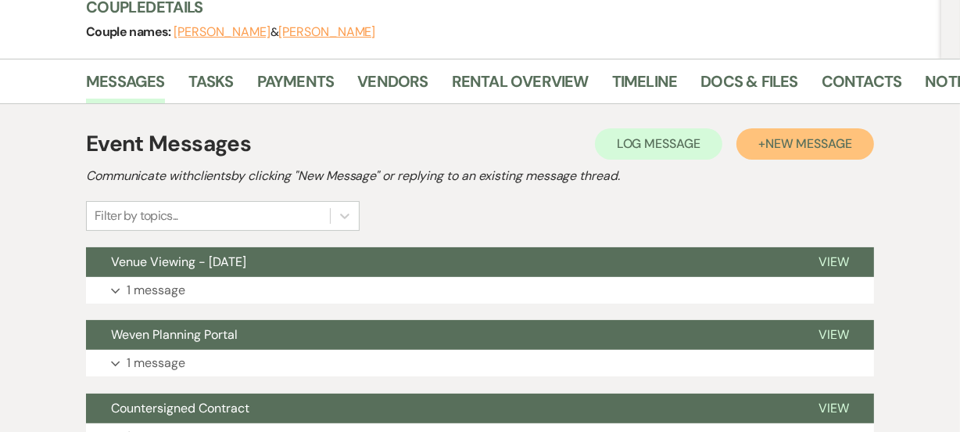
click at [852, 133] on button "+ New Message" at bounding box center [805, 143] width 138 height 31
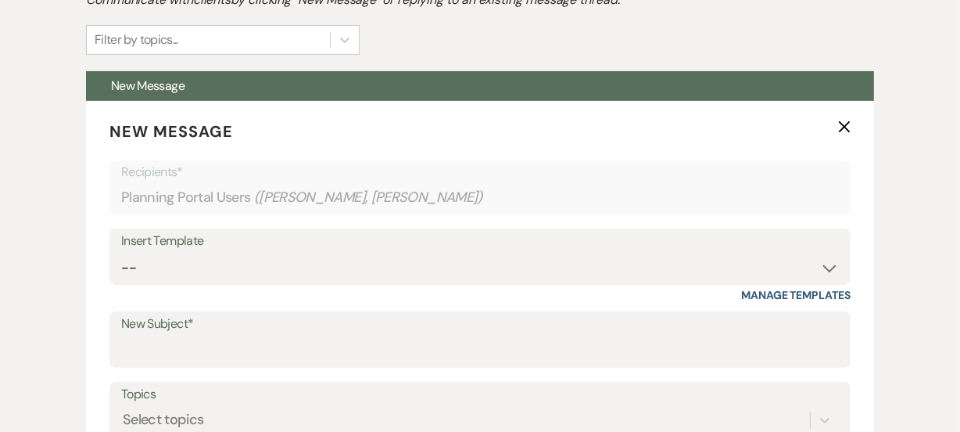
scroll to position [539, 0]
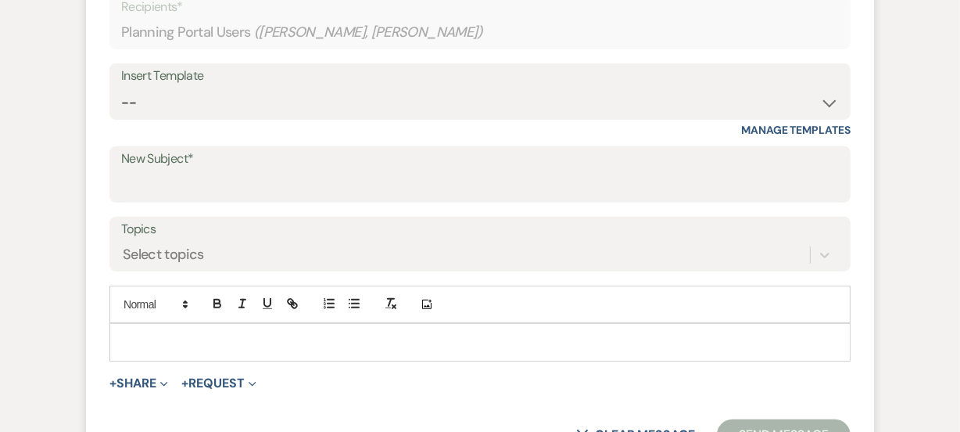
click at [145, 349] on p at bounding box center [480, 341] width 716 height 17
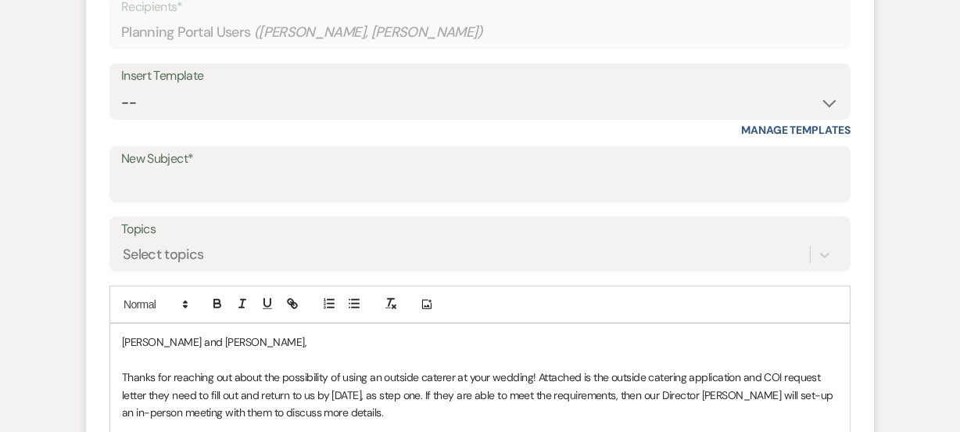
click at [303, 78] on div "Insert Template" at bounding box center [480, 76] width 718 height 23
drag, startPoint x: 296, startPoint y: 95, endPoint x: 303, endPoint y: 78, distance: 18.3
click at [303, 78] on div "Insert Template" at bounding box center [480, 76] width 718 height 23
click at [281, 117] on div "Insert Template -- Weven Planning Portal Introduction (Booked Events) 6 Month C…" at bounding box center [479, 91] width 741 height 56
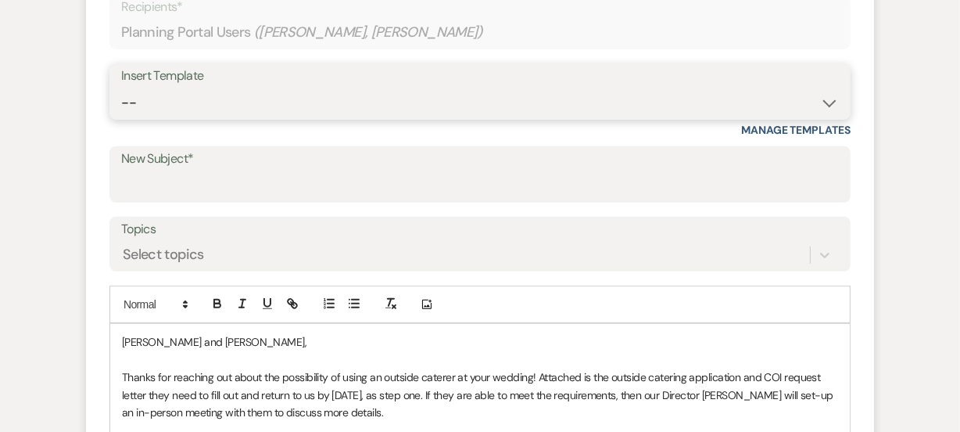
click at [313, 106] on select "-- Weven Planning Portal Introduction (Booked Events) 6 Month Consultation 9 Mo…" at bounding box center [480, 103] width 718 height 30
select select "1491"
click at [121, 88] on select "-- Weven Planning Portal Introduction (Booked Events) 6 Month Consultation 9 Mo…" at bounding box center [480, 103] width 718 height 30
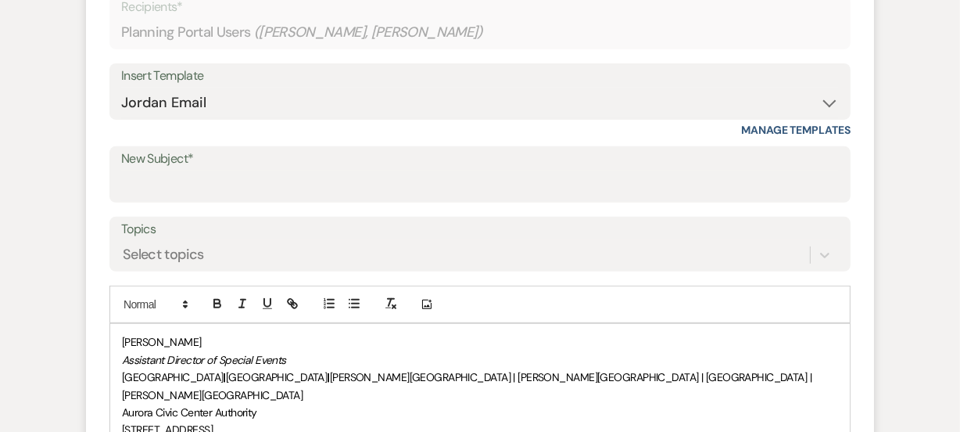
click at [119, 332] on div "Jordan Scherpe-Lencioni Assistant Director of Special Events Paramount Theatre …" at bounding box center [480, 429] width 740 height 211
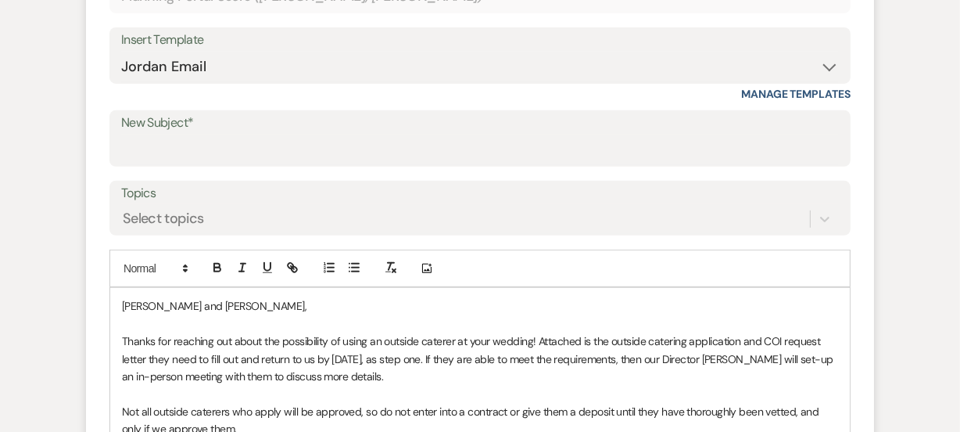
scroll to position [750, 0]
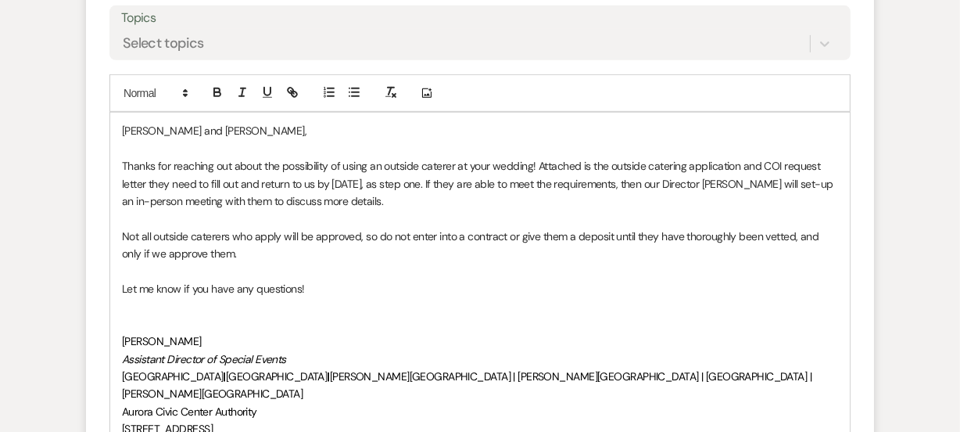
click at [86, 172] on form "New Message X Saving draft... Recipients* Planning Portal Users ( Jose Castillo…" at bounding box center [480, 184] width 788 height 918
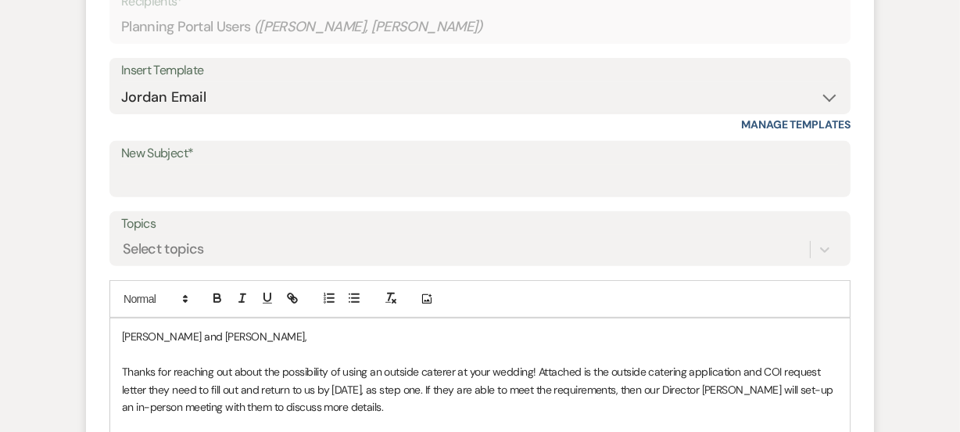
scroll to position [551, 0]
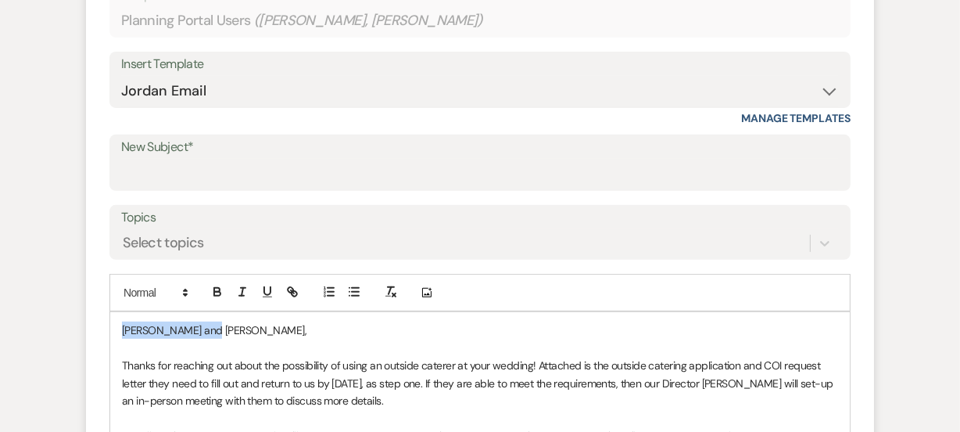
drag, startPoint x: 195, startPoint y: 329, endPoint x: 92, endPoint y: 336, distance: 102.6
click at [92, 336] on form "New Message X Draft saved! Recipients* Planning Portal Users ( Jose Castillo, M…" at bounding box center [480, 383] width 788 height 918
click at [447, 380] on span "Thanks for reaching out about the possibility of using an outside caterer at yo…" at bounding box center [479, 382] width 714 height 49
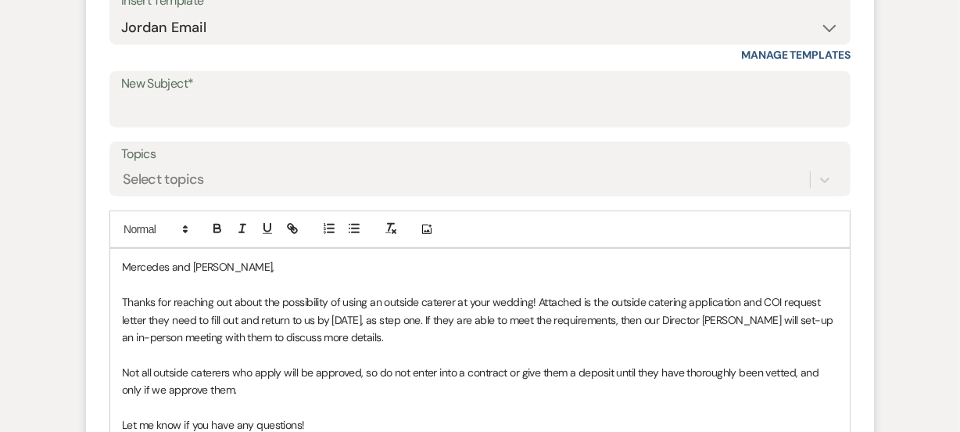
click at [395, 307] on span "Thanks for reaching out about the possibility of using an outside caterer at yo…" at bounding box center [479, 319] width 714 height 49
drag, startPoint x: 367, startPoint y: 321, endPoint x: 409, endPoint y: 321, distance: 42.2
click at [409, 321] on span "Thanks for reaching out about the possibility of using an outside caterer at yo…" at bounding box center [479, 319] width 714 height 49
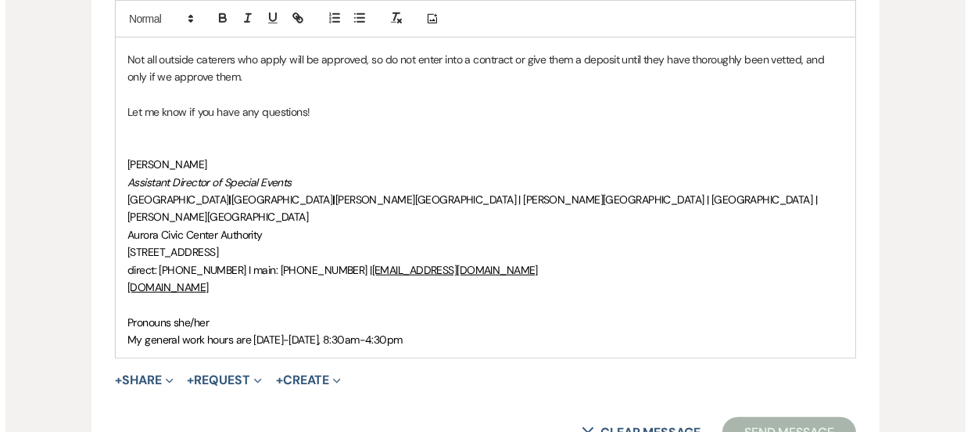
scroll to position [899, 0]
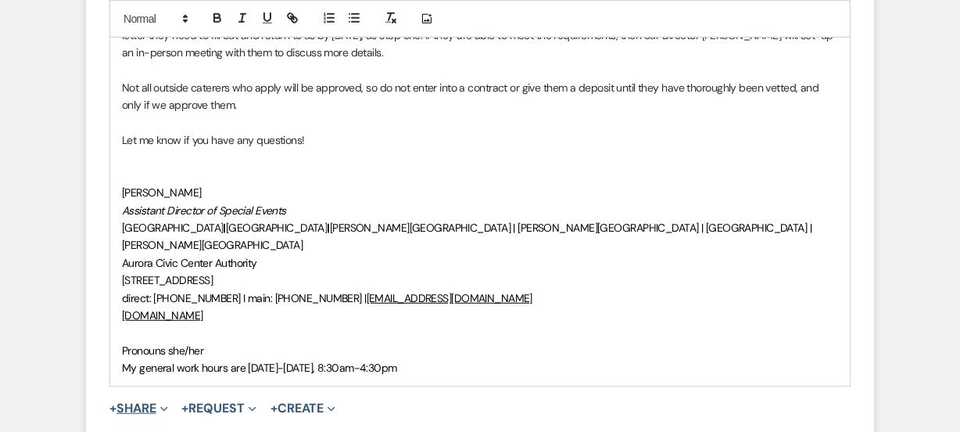
click at [122, 402] on button "+ Share Expand" at bounding box center [138, 408] width 59 height 13
click at [152, 425] on button "Doc Upload Documents" at bounding box center [218, 439] width 219 height 28
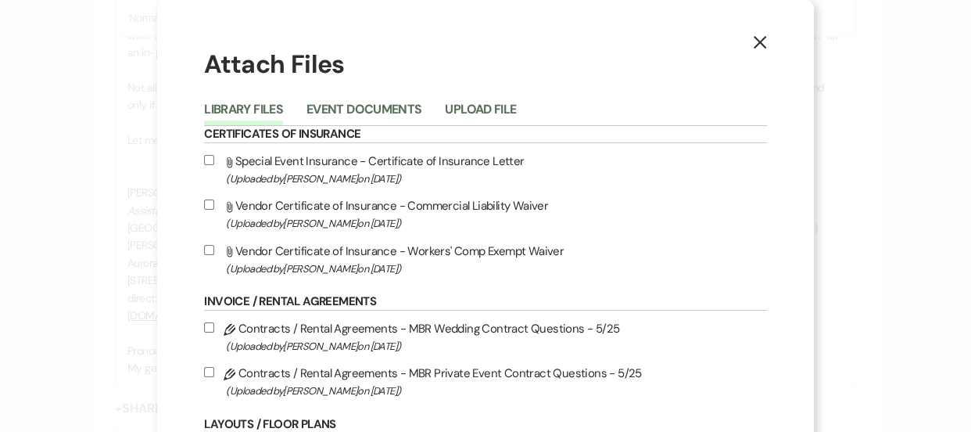
click at [418, 166] on label "Attach File Special Event Insurance - Certificate of Insurance Letter (Uploaded…" at bounding box center [485, 169] width 562 height 37
click at [214, 165] on input "Attach File Special Event Insurance - Certificate of Insurance Letter (Uploaded…" at bounding box center [209, 160] width 10 height 10
checkbox input "true"
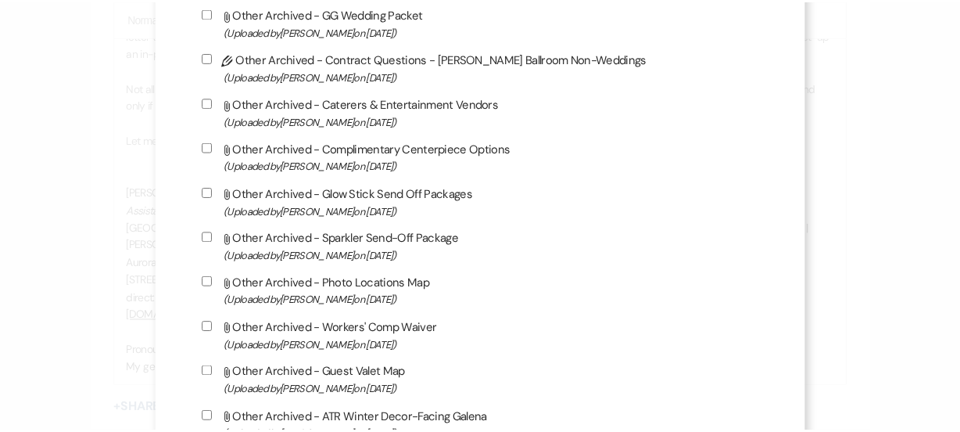
scroll to position [3139, 0]
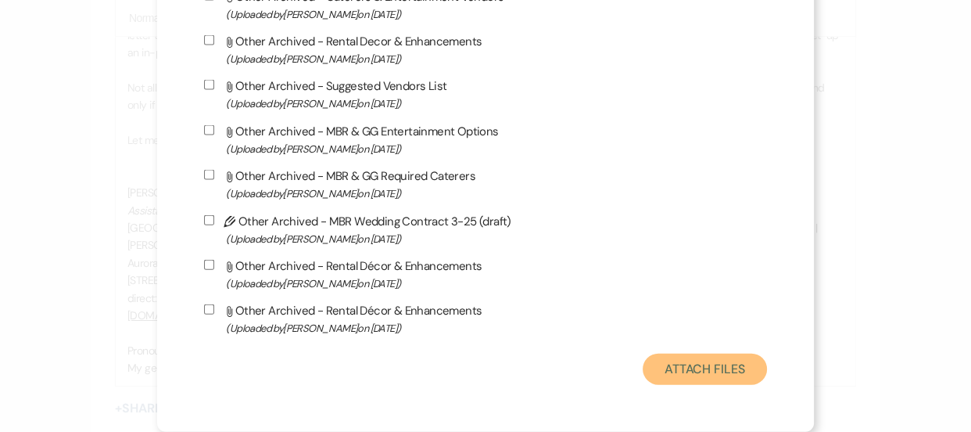
click at [710, 369] on button "Attach Files" at bounding box center [705, 368] width 124 height 31
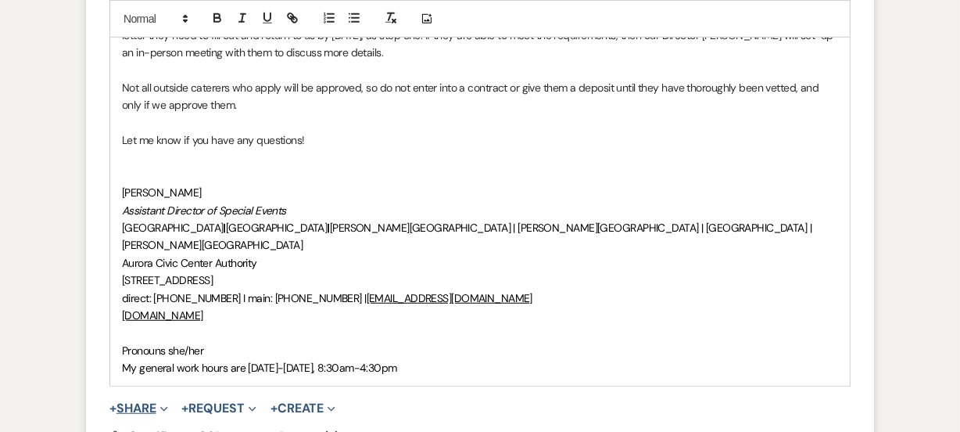
click at [153, 402] on button "+ Share Expand" at bounding box center [138, 408] width 59 height 13
click at [173, 431] on span "Doc Upload Documents" at bounding box center [172, 439] width 89 height 16
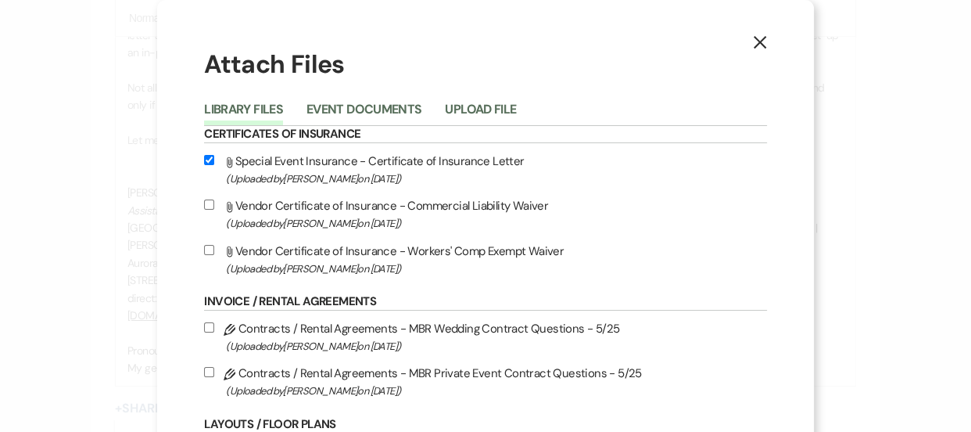
click at [367, 96] on div "Library Files Event Documents Upload File" at bounding box center [485, 109] width 562 height 33
click at [467, 103] on button "Upload File" at bounding box center [480, 114] width 71 height 22
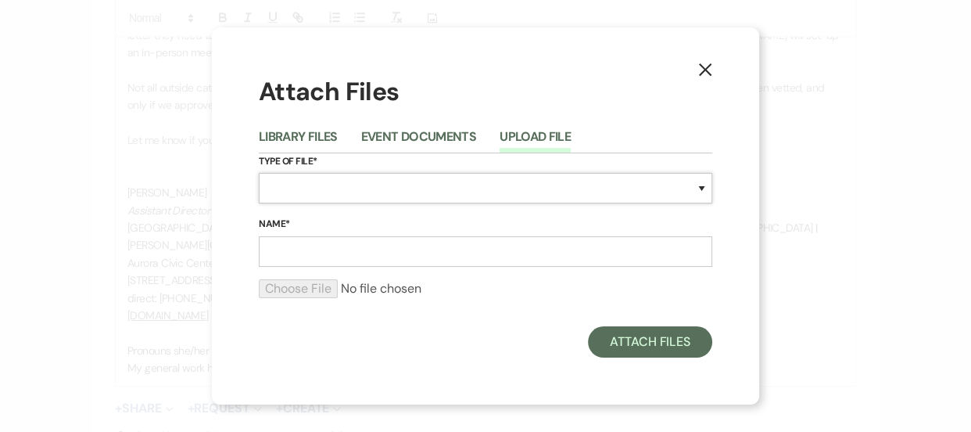
click at [377, 187] on select "Special Event Insurance Vendor Certificate of Insurance Contracts / Rental Agre…" at bounding box center [485, 188] width 453 height 30
select select "10"
click at [259, 173] on select "Special Event Insurance Vendor Certificate of Insurance Contracts / Rental Agre…" at bounding box center [485, 188] width 453 height 30
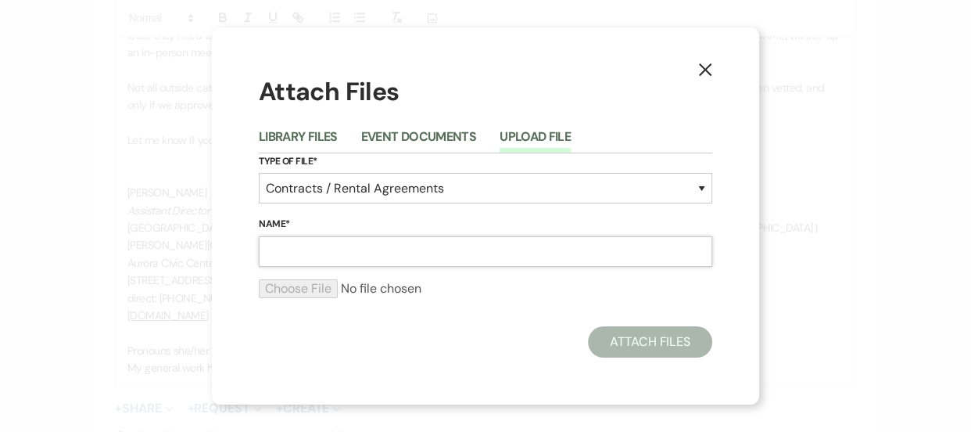
click at [319, 249] on input "Name*" at bounding box center [485, 251] width 453 height 30
paste input "Caterer-Application (revised 7-25)"
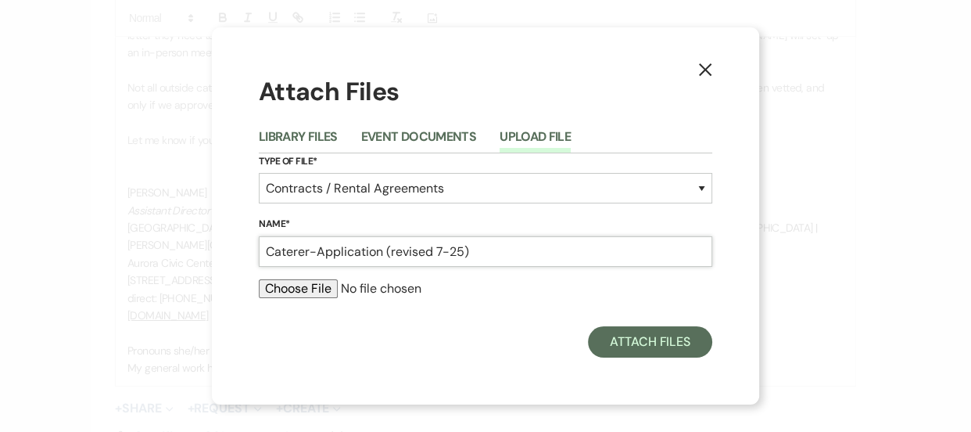
type input "Caterer-Application (revised 7-25)"
click at [289, 299] on div at bounding box center [485, 294] width 453 height 31
click at [310, 285] on input "file" at bounding box center [485, 288] width 453 height 19
type input "C:\fakepath\Caterer-Application (revised 7-25).pdf"
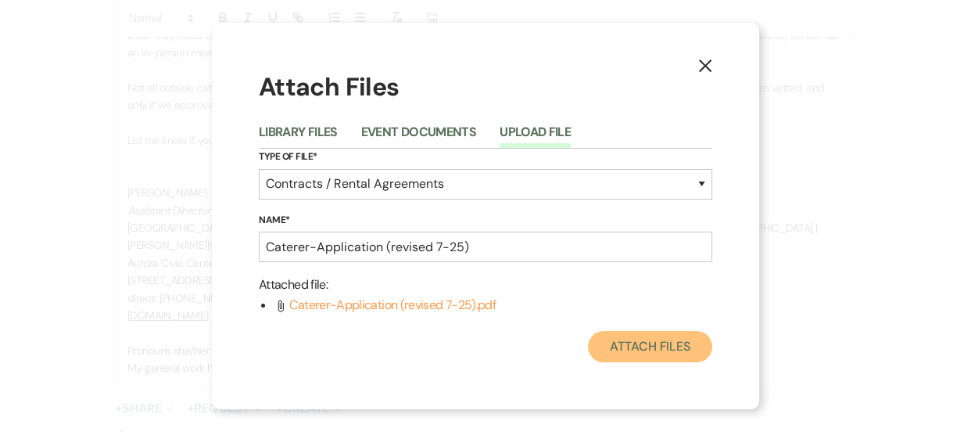
click at [655, 354] on button "Attach Files" at bounding box center [650, 346] width 124 height 31
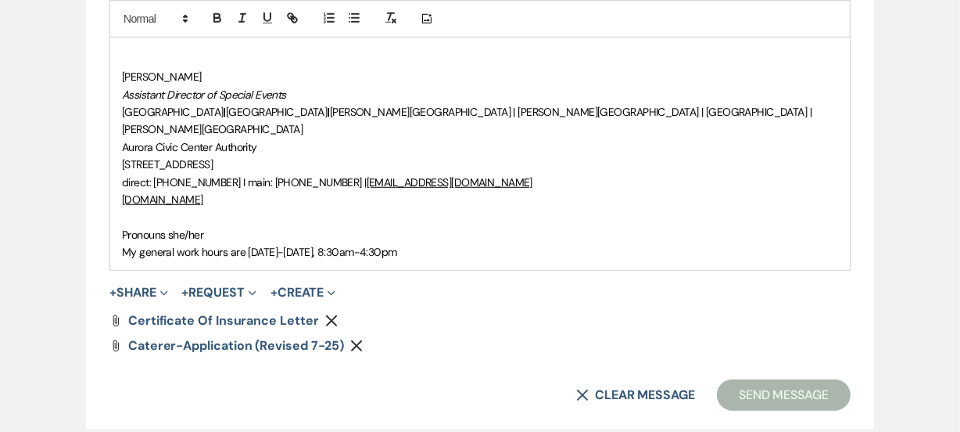
scroll to position [1025, 0]
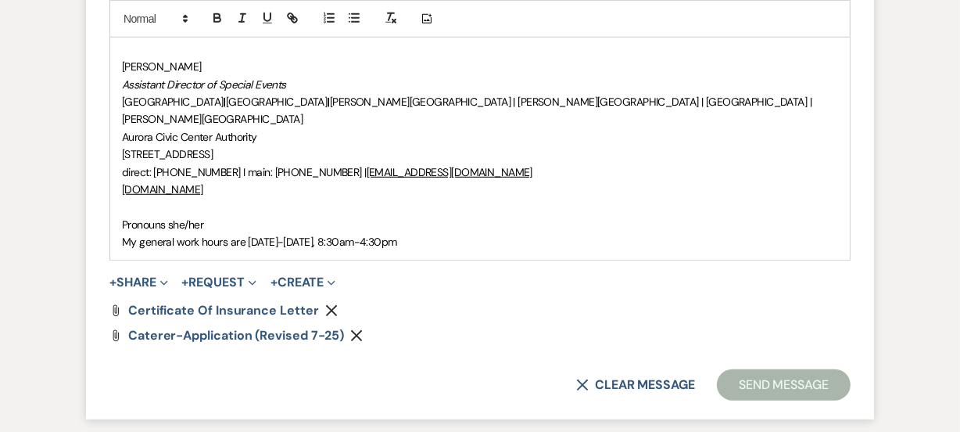
click at [665, 216] on p "Pronouns she/her" at bounding box center [480, 224] width 716 height 17
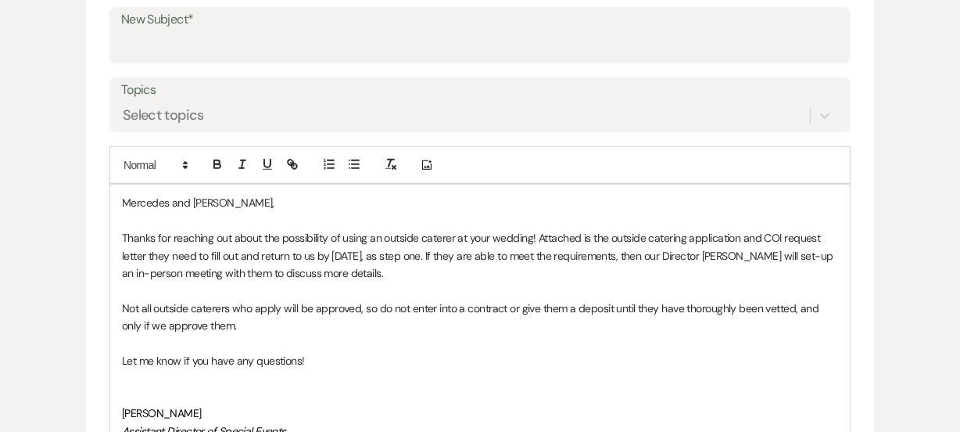
scroll to position [538, 0]
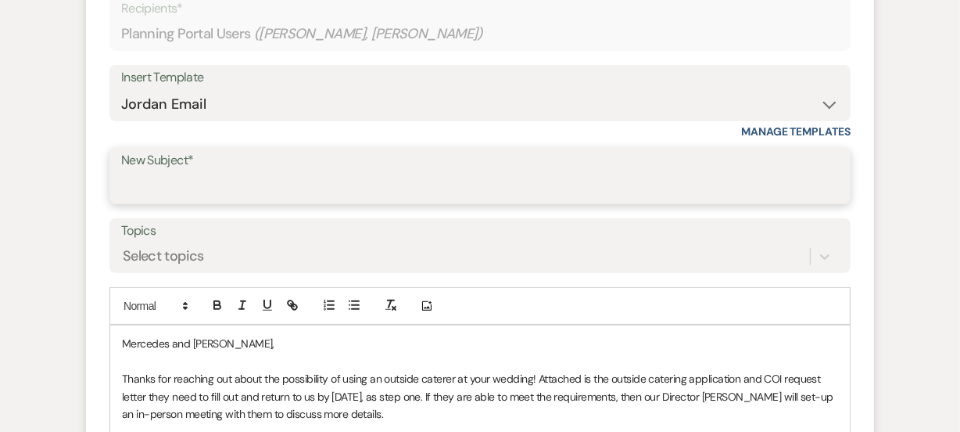
click at [249, 192] on input "New Subject*" at bounding box center [480, 187] width 718 height 30
type input "Outside Caterer"
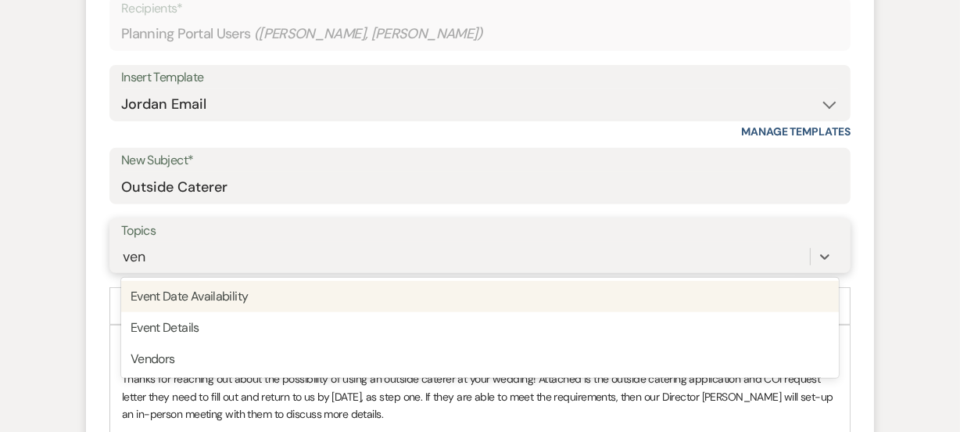
type input "vend"
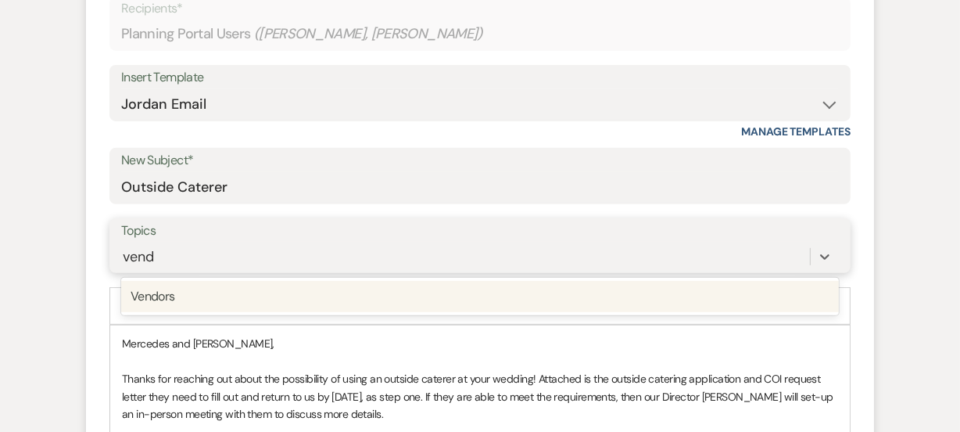
click at [203, 289] on div "Vendors" at bounding box center [480, 296] width 718 height 31
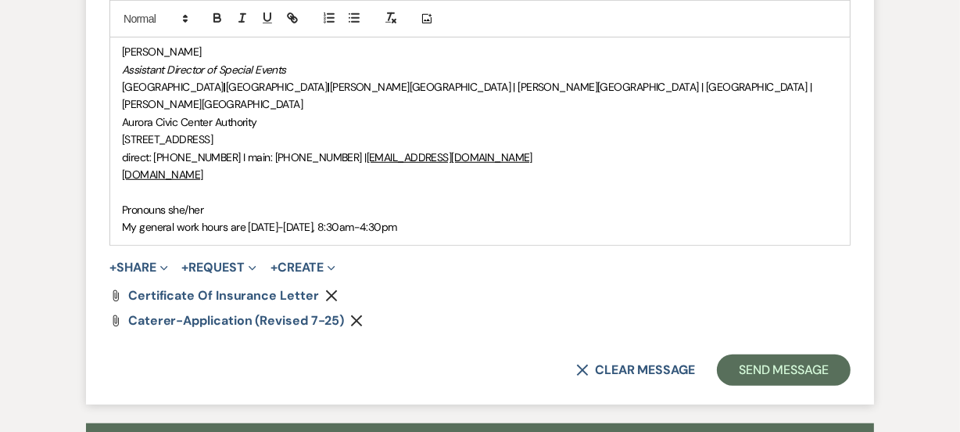
scroll to position [1051, 0]
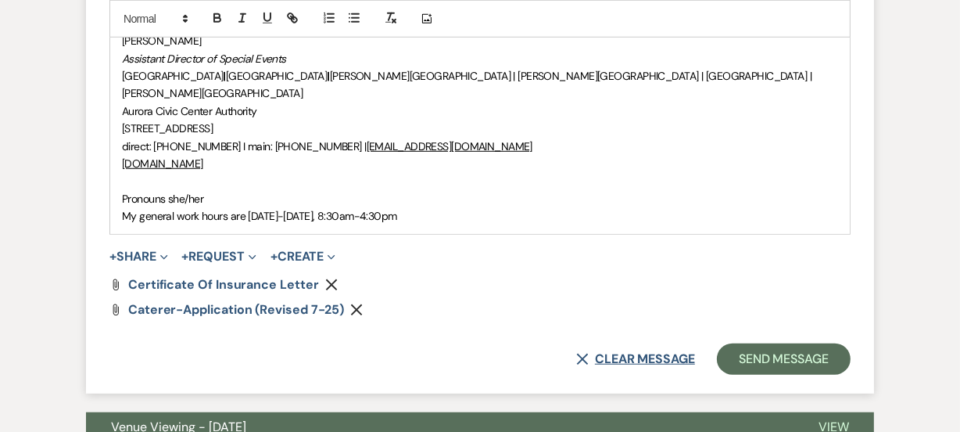
click at [632, 353] on button "X Clear message" at bounding box center [635, 359] width 119 height 13
select select "0"
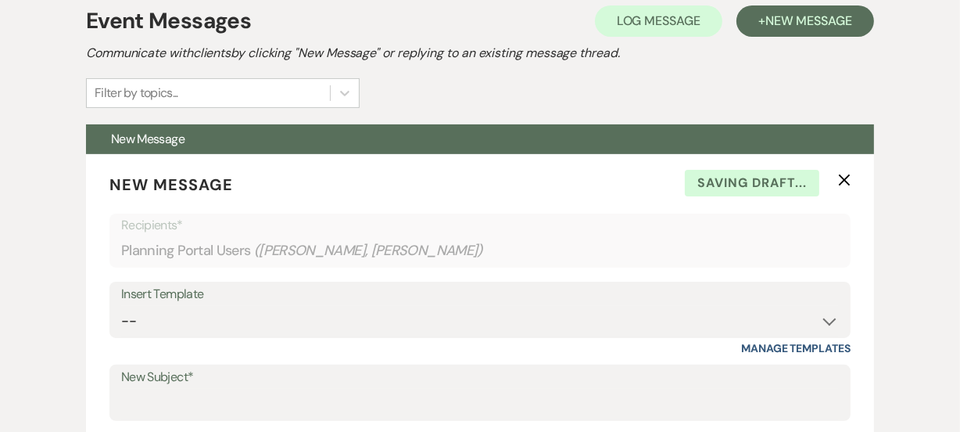
scroll to position [319, 0]
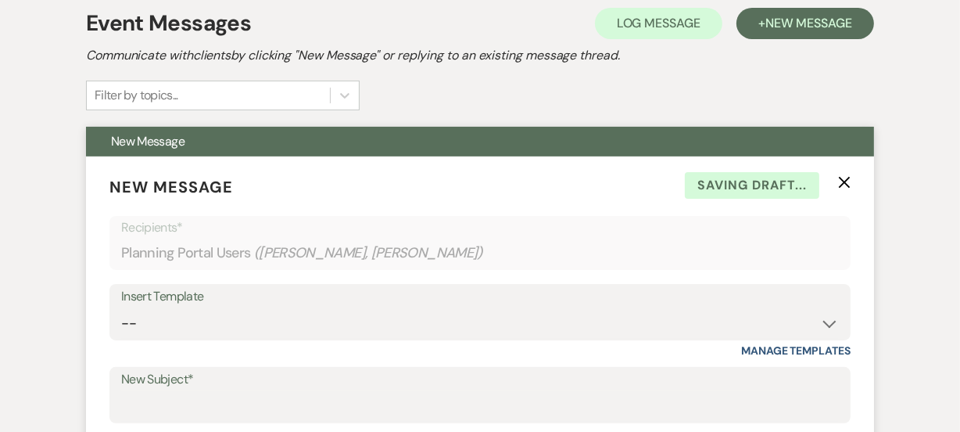
click at [842, 184] on use "button" at bounding box center [845, 183] width 12 height 12
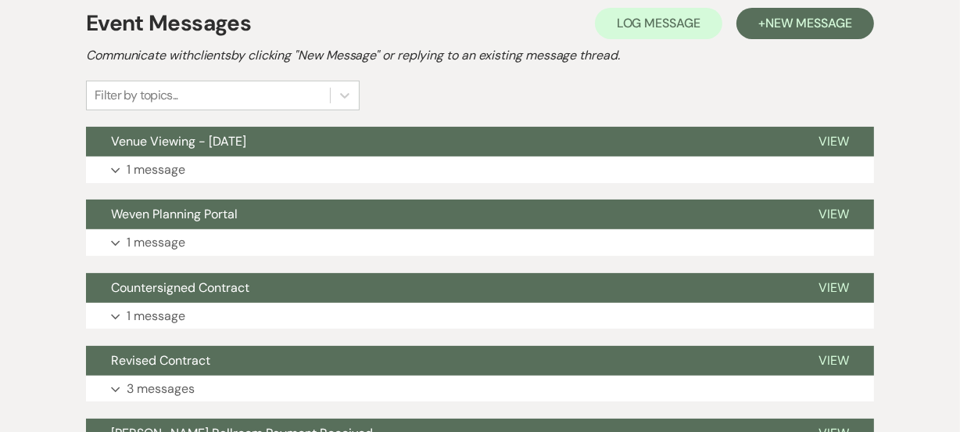
scroll to position [0, 0]
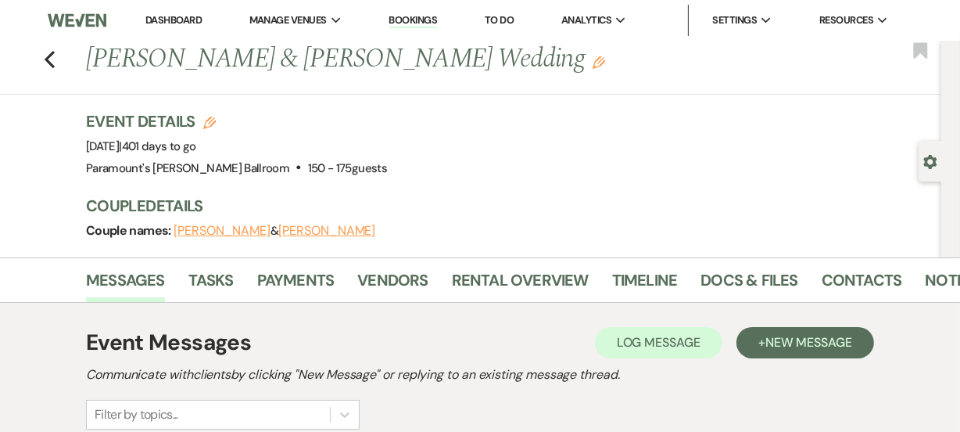
click at [167, 25] on link "Dashboard" at bounding box center [173, 19] width 56 height 13
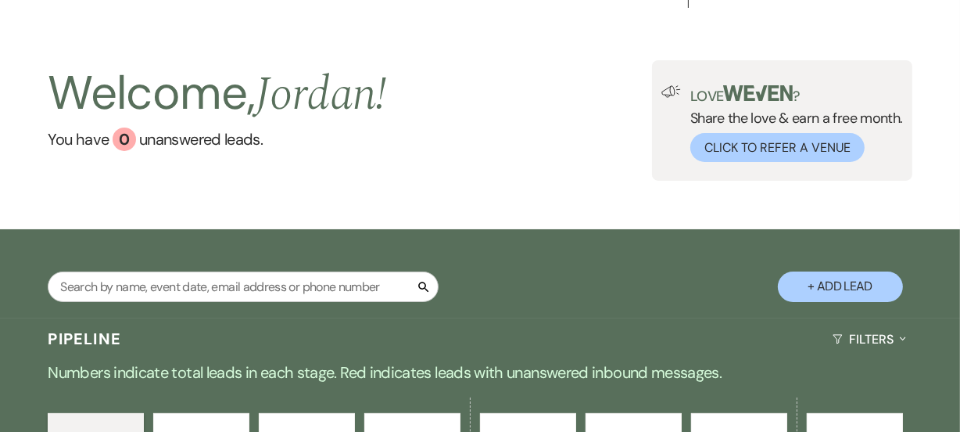
scroll to position [113, 0]
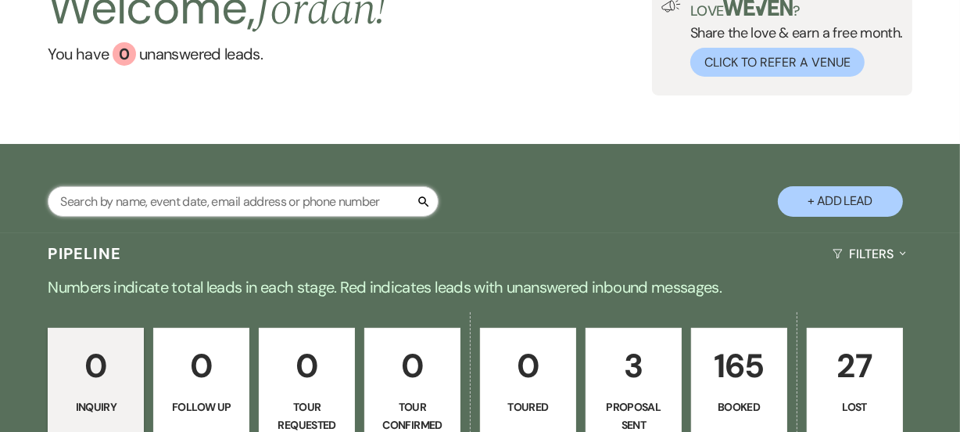
click at [312, 197] on input "text" at bounding box center [243, 201] width 391 height 30
type input "nik"
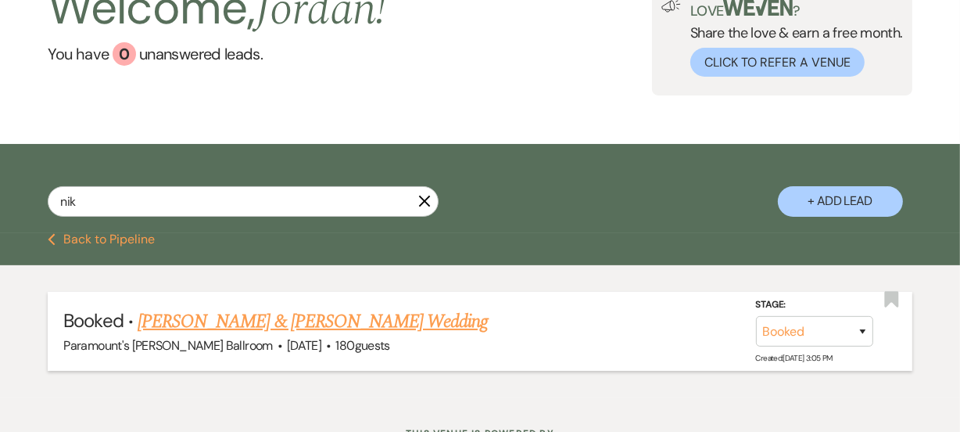
click at [265, 315] on link "Claire Boyer & Nikhil Chintalapudi's Wedding" at bounding box center [313, 321] width 350 height 28
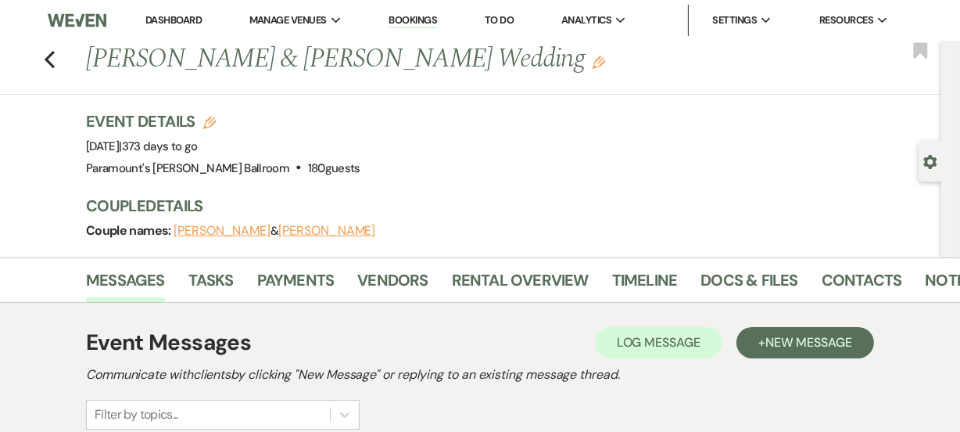
click at [512, 147] on div "Event Details Edit Event Date: Saturday, August 29th, 2026 | 373 days to go Ven…" at bounding box center [506, 144] width 840 height 69
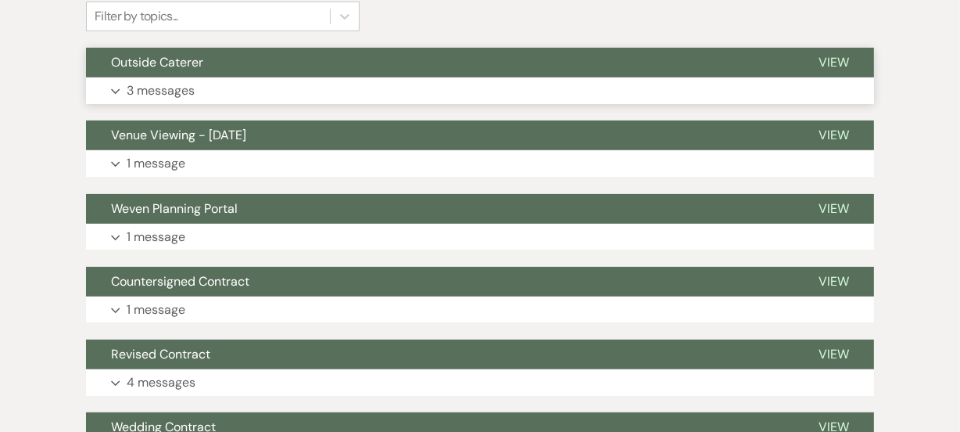
click at [463, 60] on button "Outside Caterer" at bounding box center [439, 63] width 707 height 30
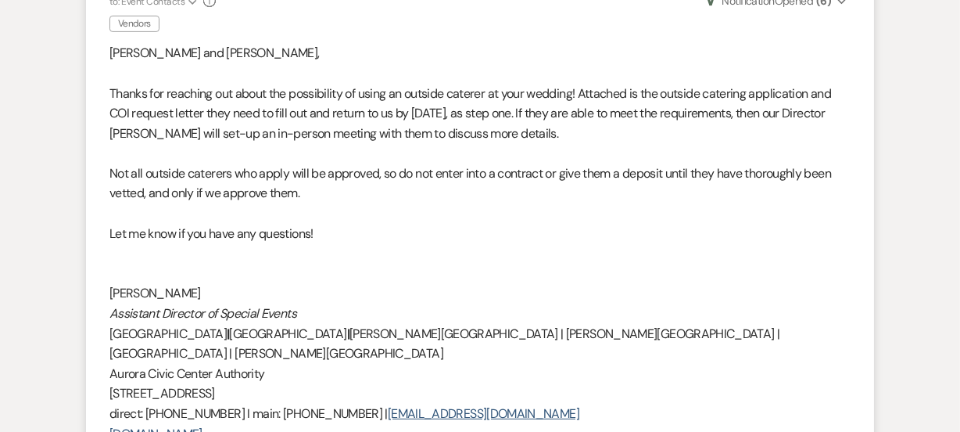
scroll to position [511, 0]
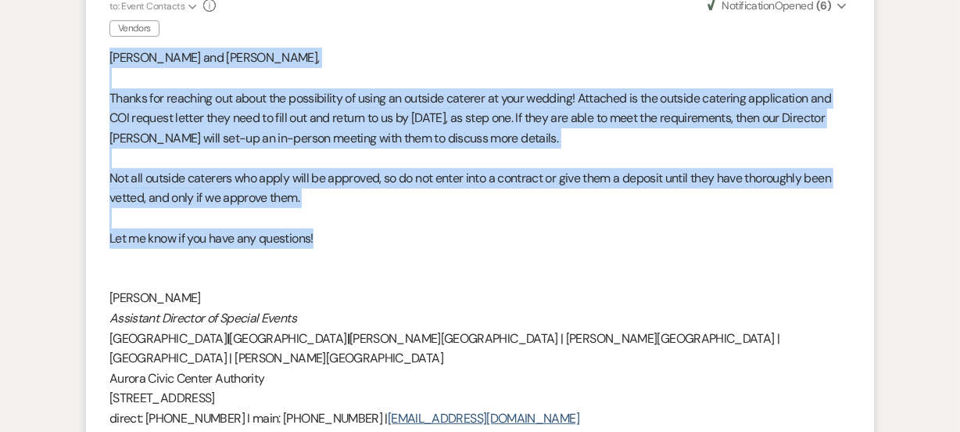
drag, startPoint x: 113, startPoint y: 52, endPoint x: 350, endPoint y: 239, distance: 301.7
click at [350, 239] on div "Claire and Nikhil, Thanks for reaching out about the possibility of using an ou…" at bounding box center [479, 278] width 741 height 460
copy div "Claire and Nikhil, Thanks for reaching out about the possibility of using an ou…"
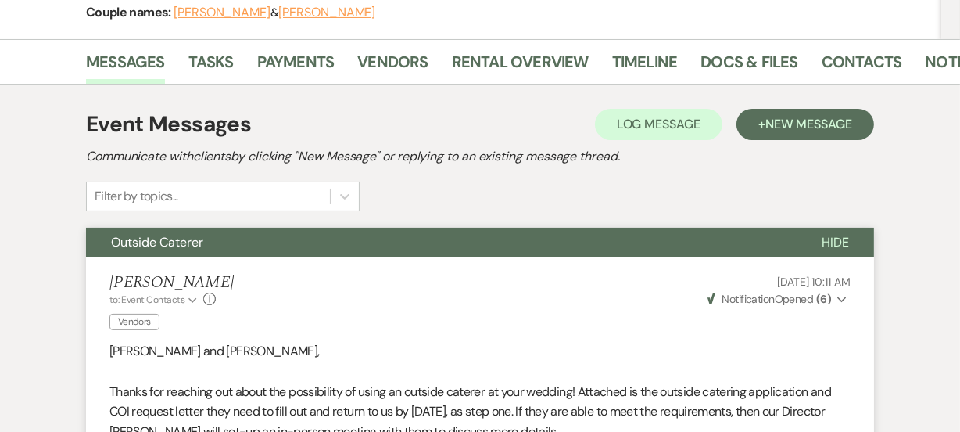
scroll to position [170, 0]
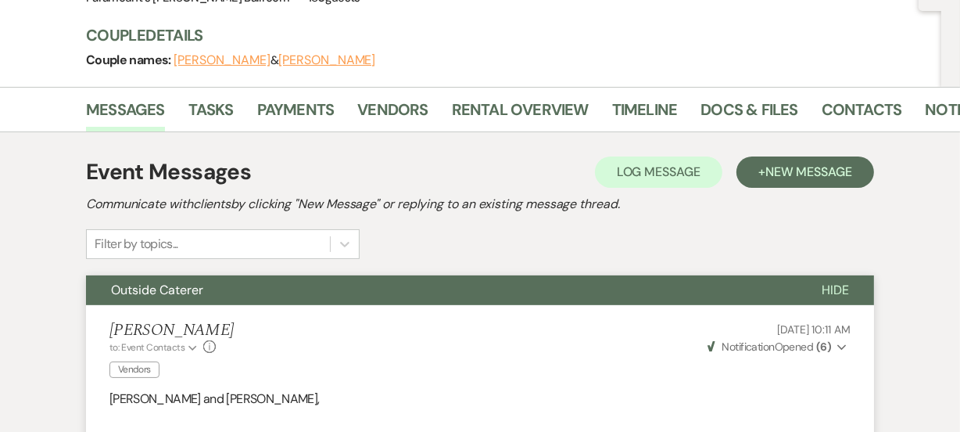
drag, startPoint x: 222, startPoint y: 292, endPoint x: 106, endPoint y: 276, distance: 117.5
click at [106, 276] on button "Outside Caterer" at bounding box center [441, 290] width 711 height 30
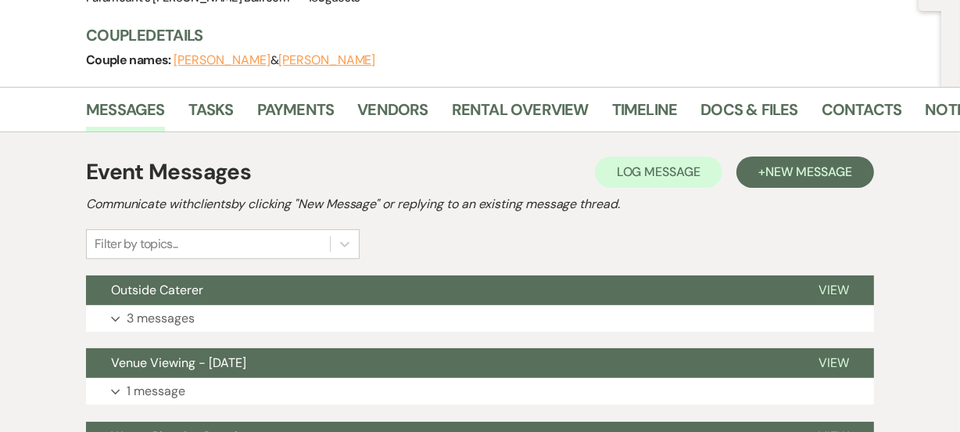
click at [129, 192] on div "Event Messages Log Log Message + New Message Communicate with clients by clicki…" at bounding box center [480, 207] width 788 height 103
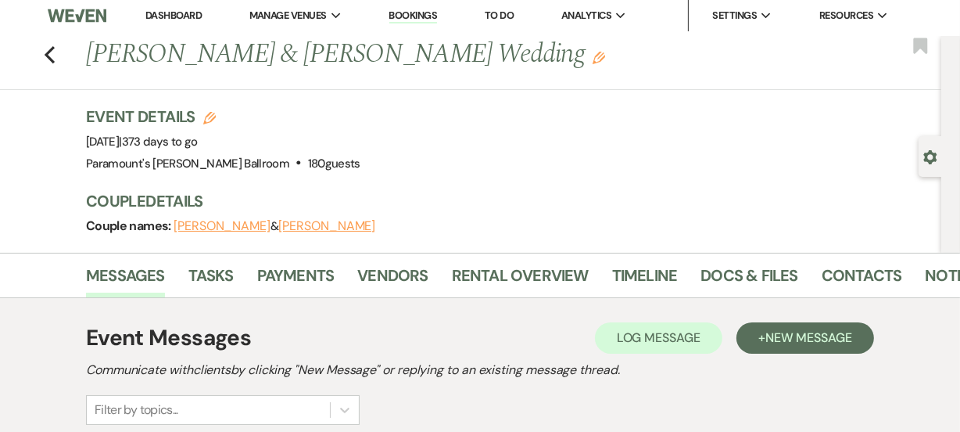
scroll to position [0, 0]
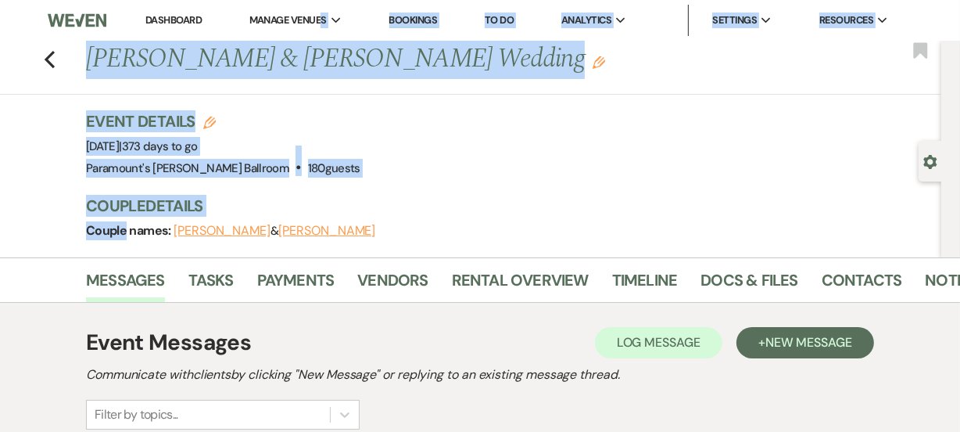
drag, startPoint x: 129, startPoint y: 192, endPoint x: 326, endPoint y: -74, distance: 331.5
